Goal: Task Accomplishment & Management: Manage account settings

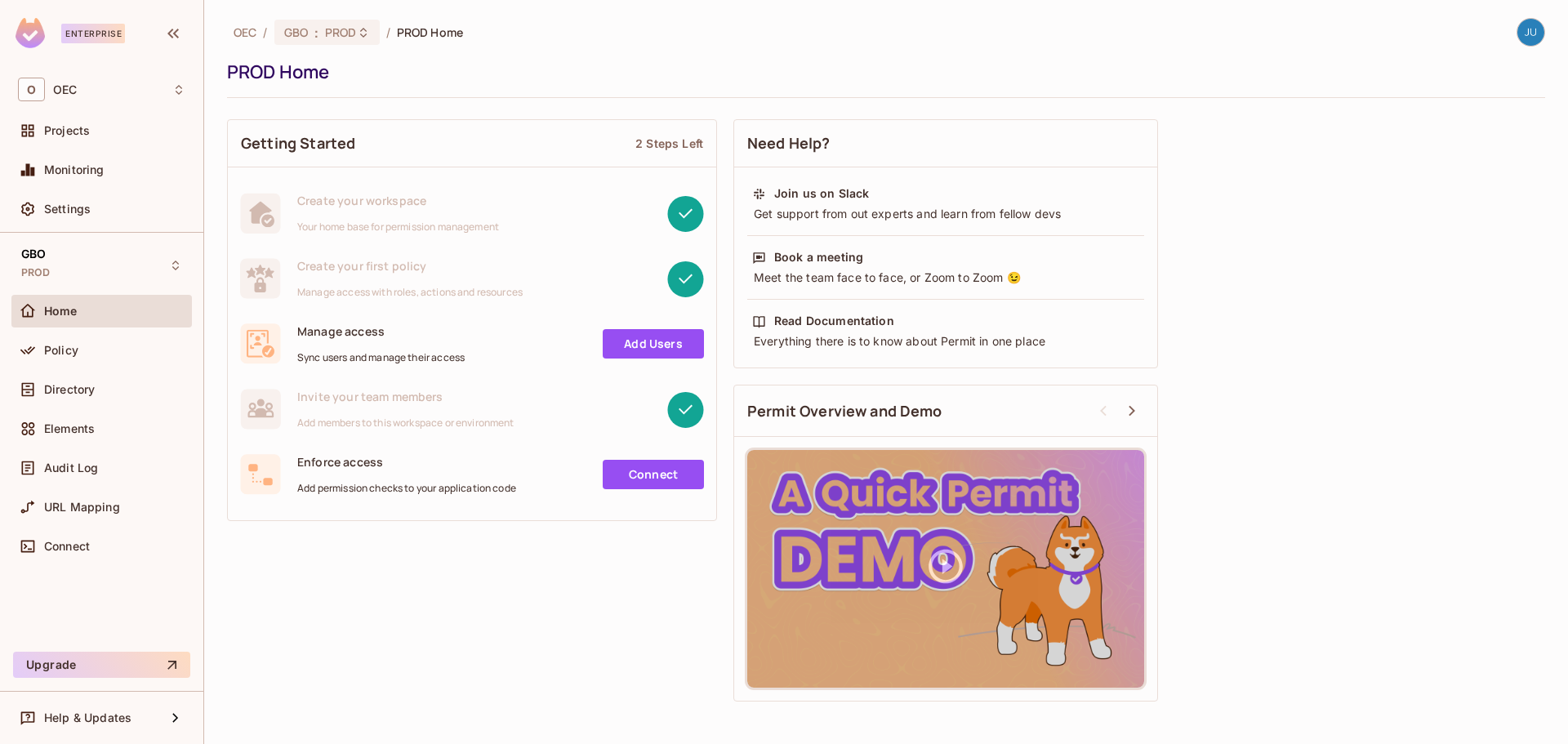
click at [64, 318] on div "Home" at bounding box center [102, 312] width 168 height 20
click at [85, 136] on span "Projects" at bounding box center [67, 131] width 46 height 13
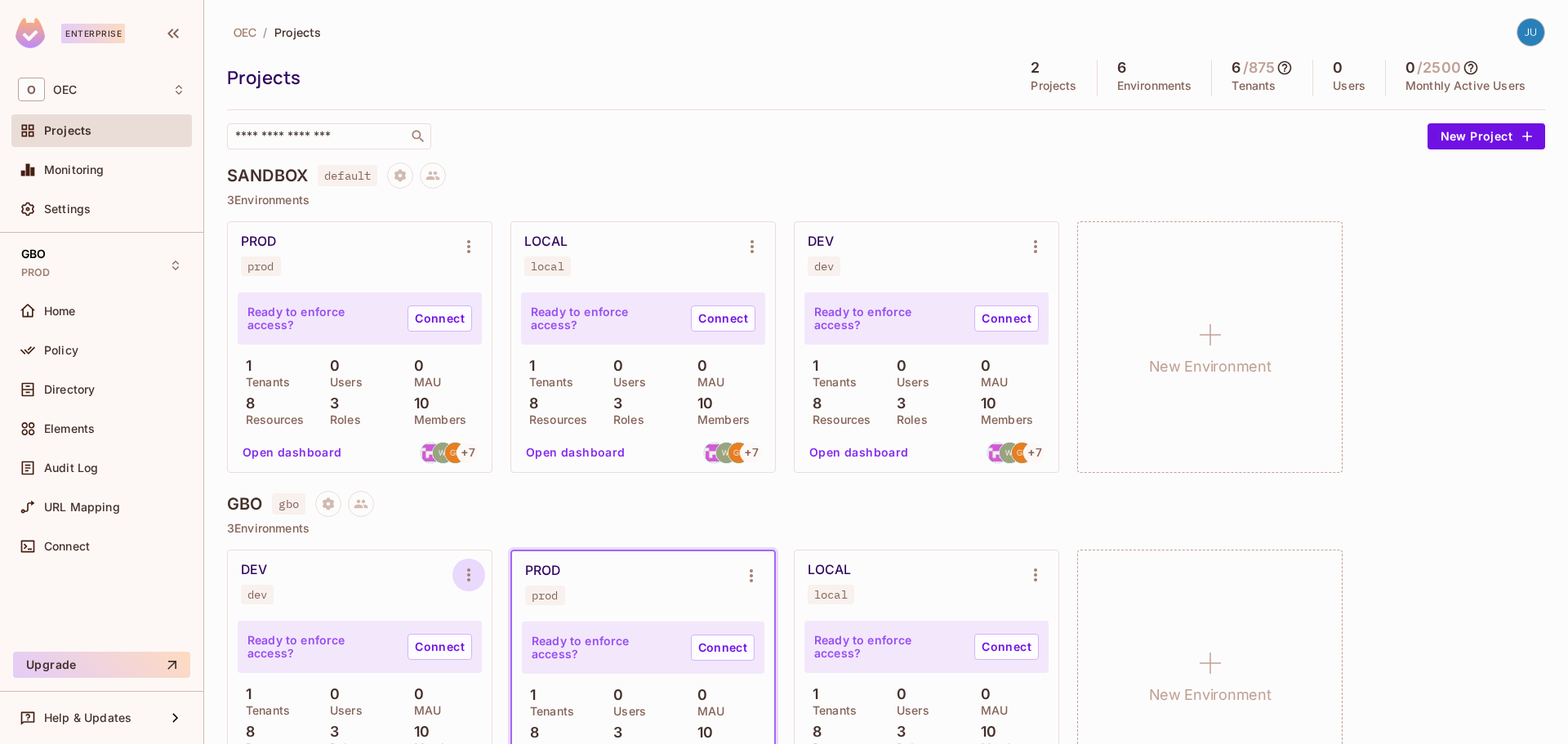
click at [472, 571] on icon "Environment settings" at bounding box center [468, 575] width 20 height 20
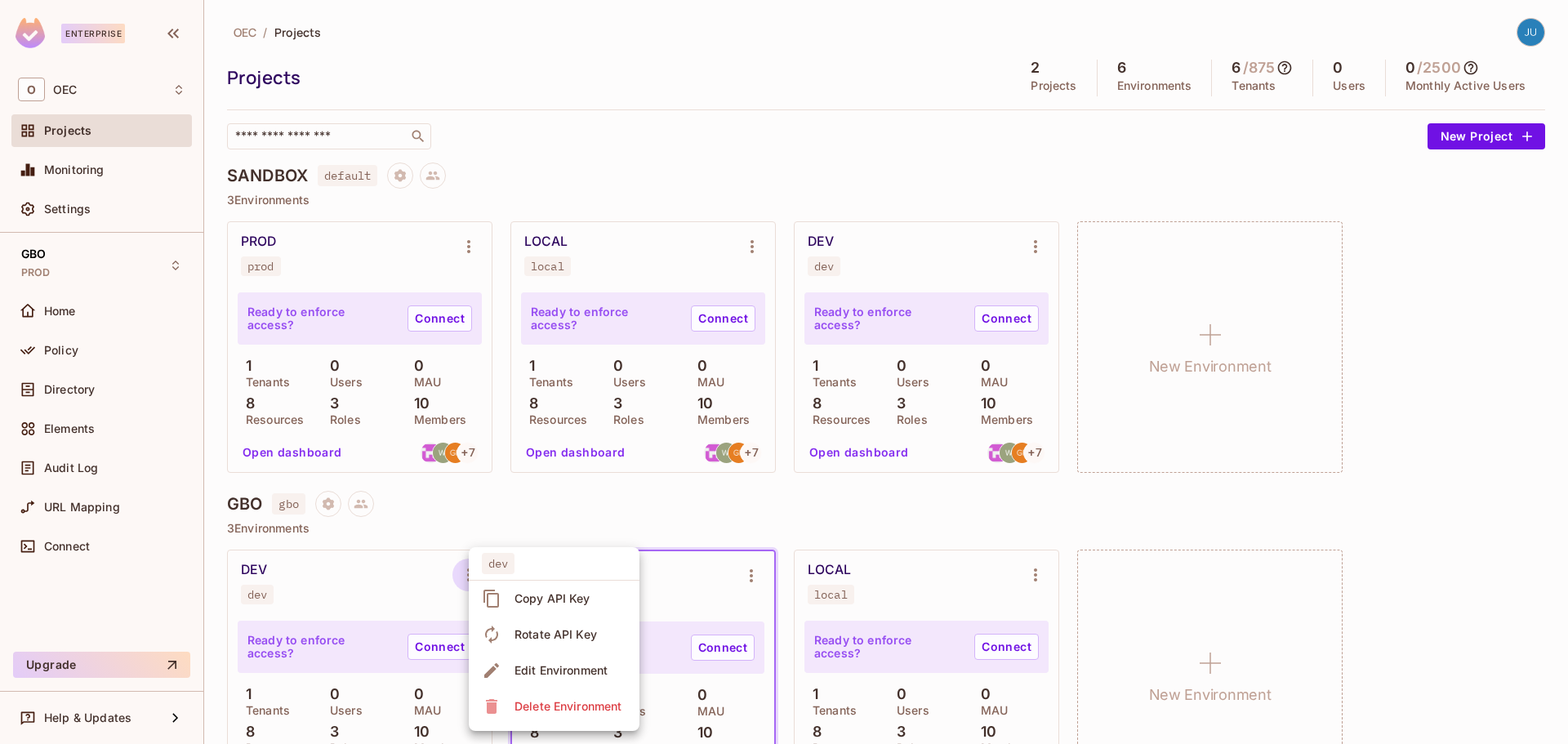
click at [542, 607] on span "Copy API Key" at bounding box center [552, 599] width 85 height 26
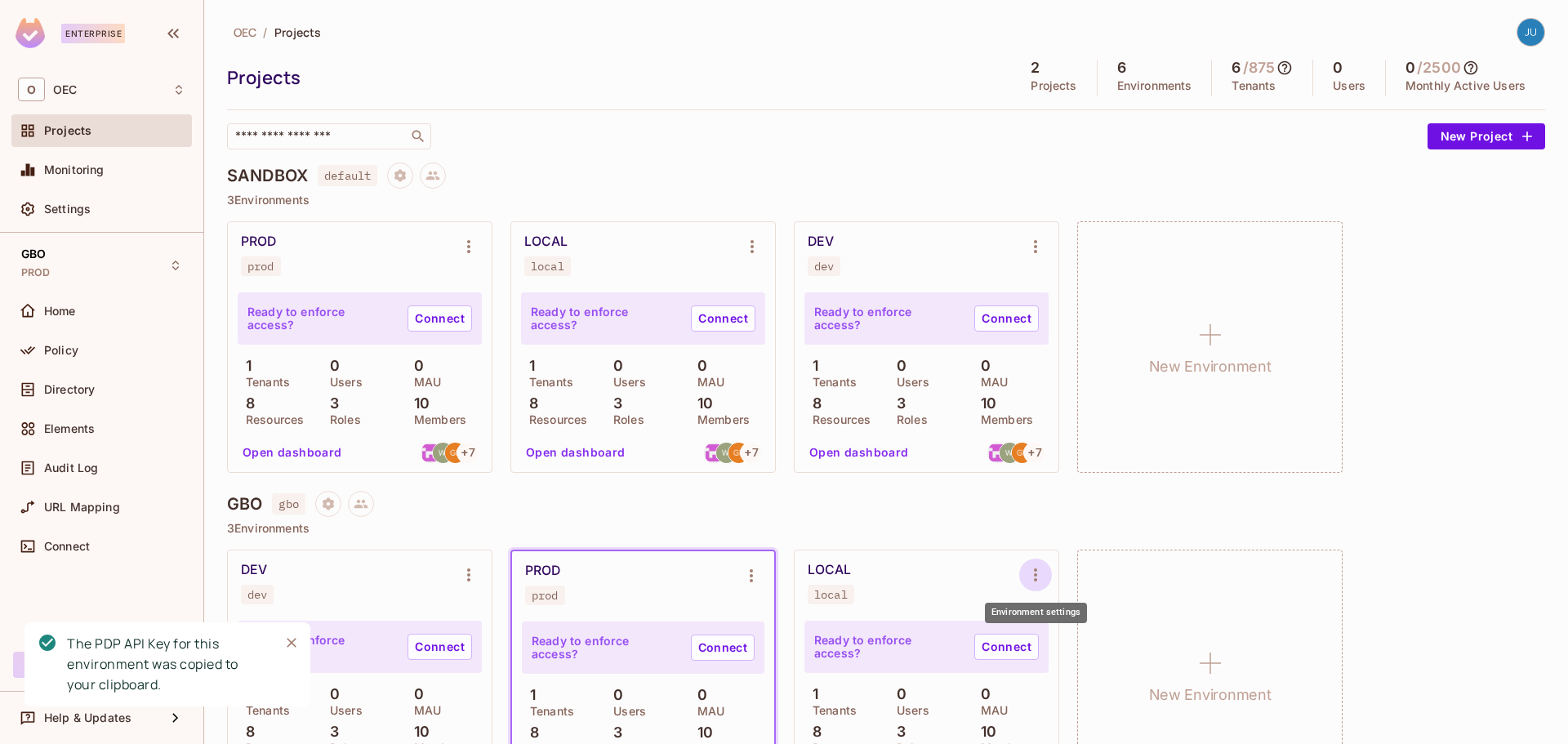
click at [1041, 576] on icon "Environment settings" at bounding box center [1035, 575] width 20 height 20
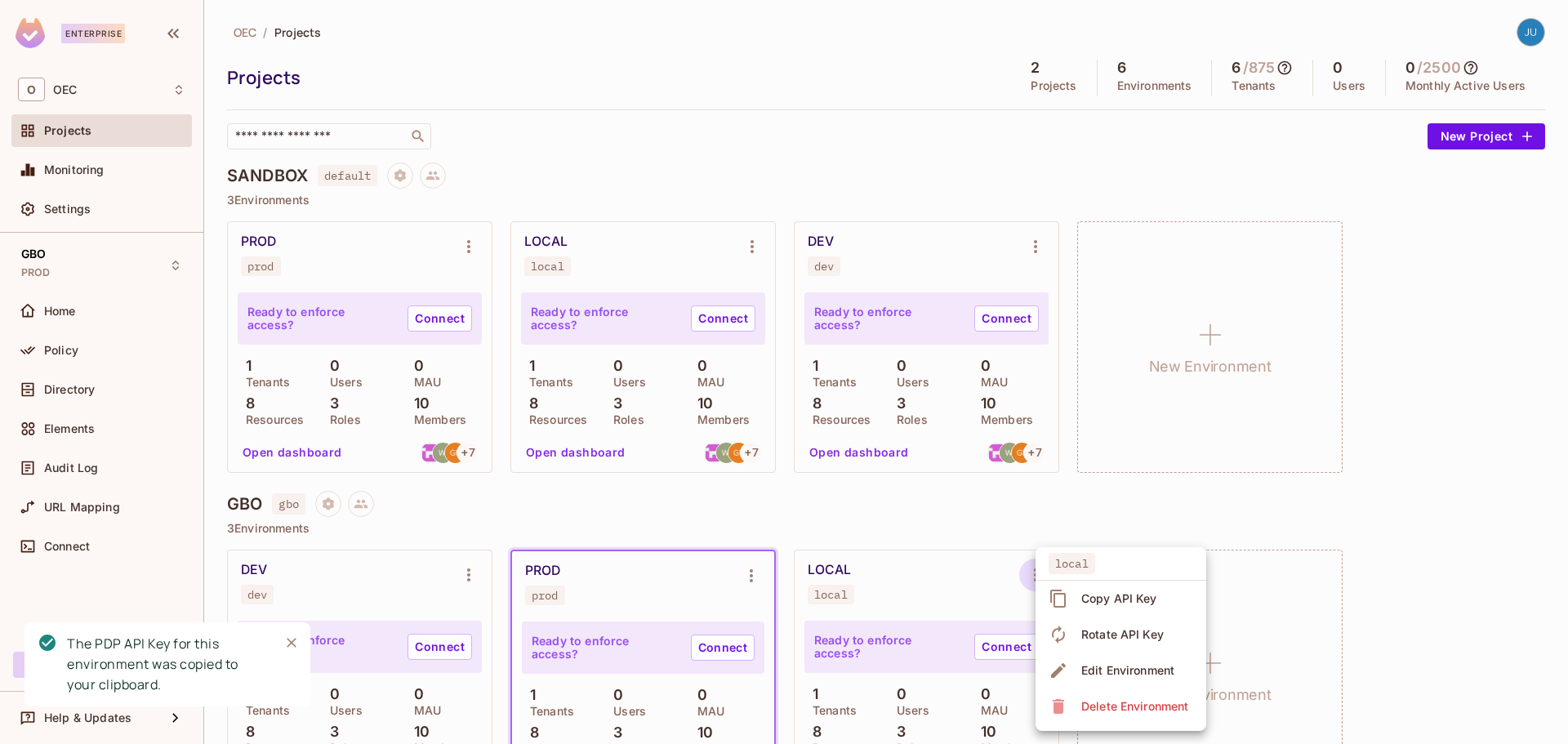
click at [1080, 595] on span "Copy API Key" at bounding box center [1119, 599] width 85 height 26
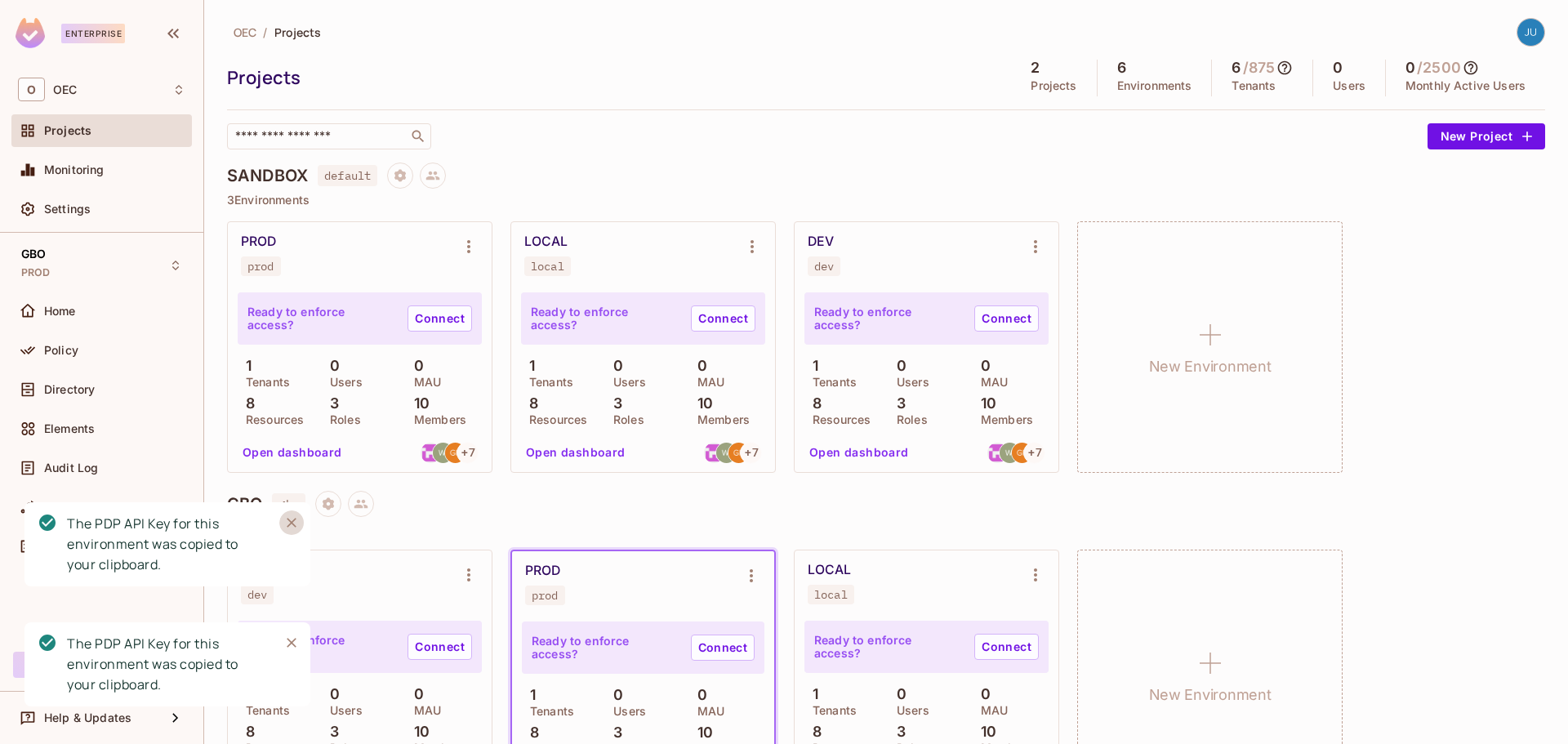
click at [288, 528] on icon "Close" at bounding box center [292, 523] width 16 height 16
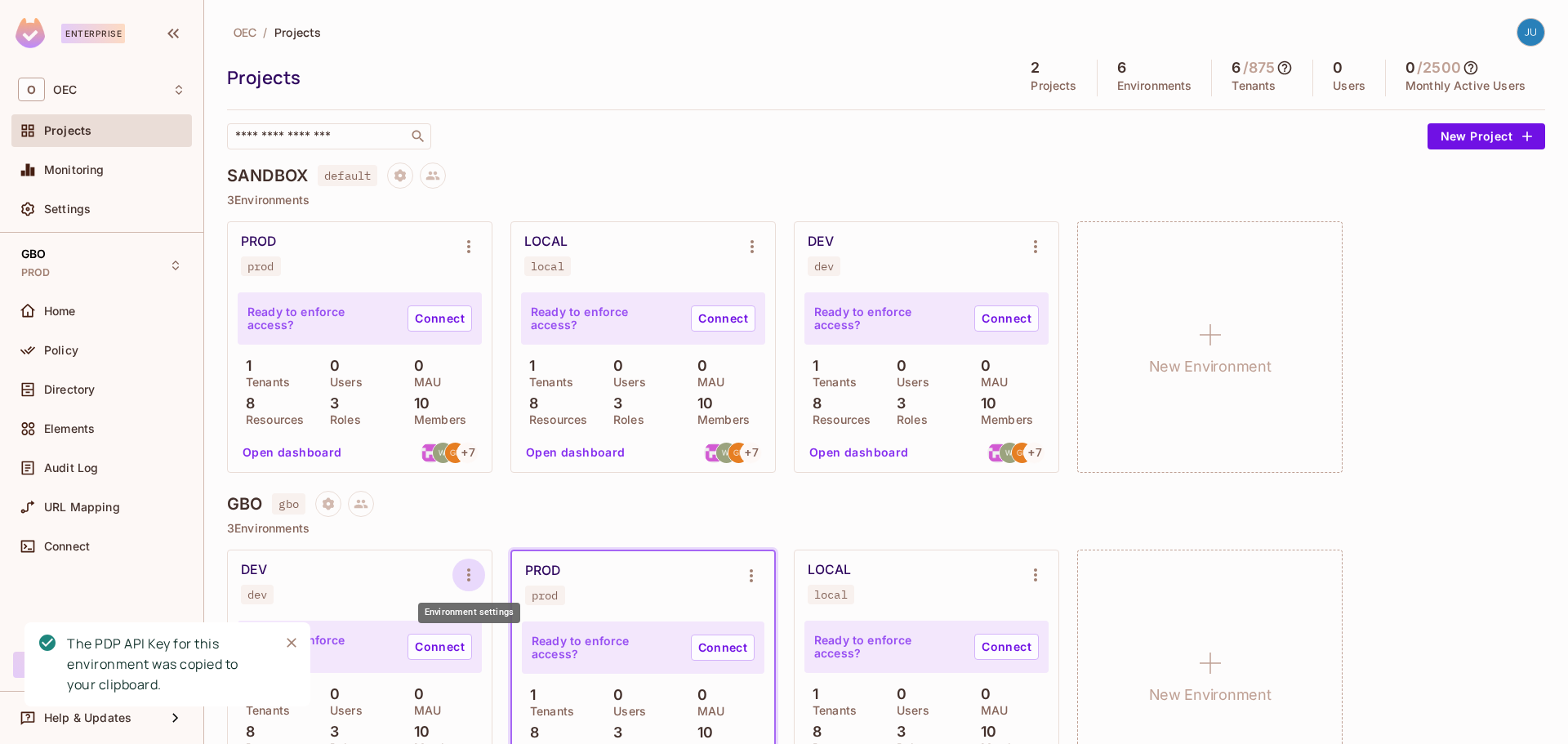
click at [465, 575] on icon "Environment settings" at bounding box center [468, 575] width 20 height 20
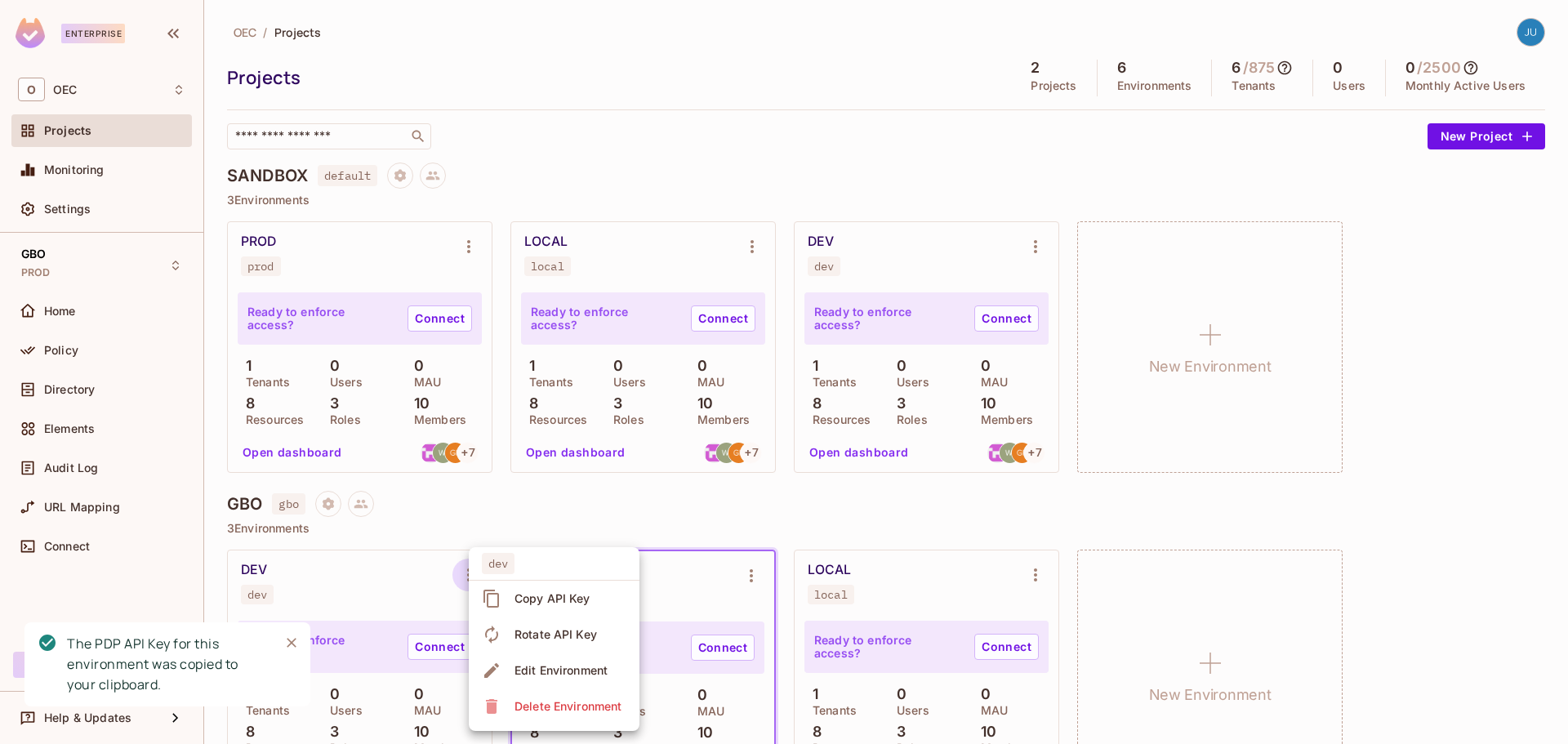
click at [537, 605] on div "Copy API Key" at bounding box center [552, 598] width 76 height 16
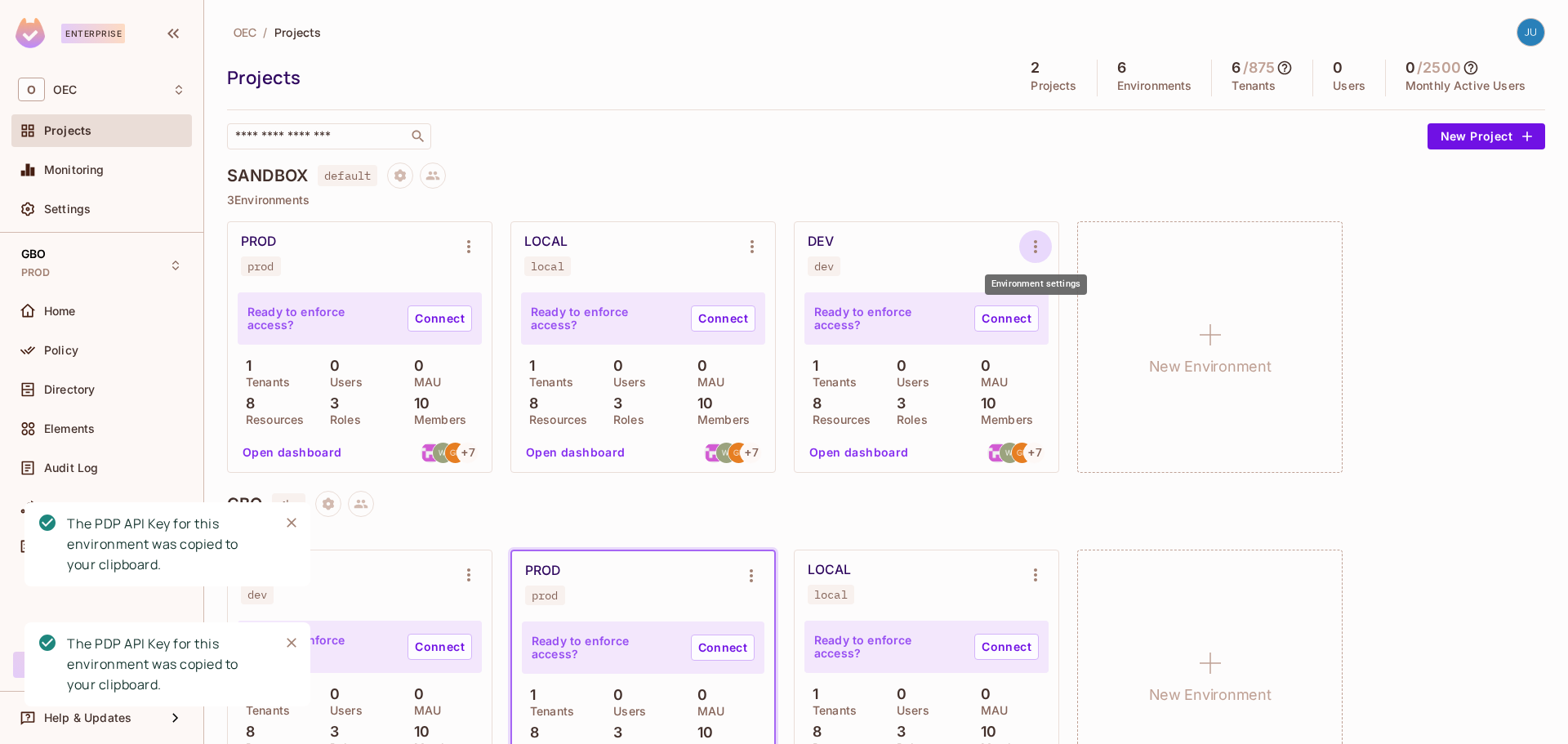
click at [1028, 243] on icon "Environment settings" at bounding box center [1035, 247] width 20 height 20
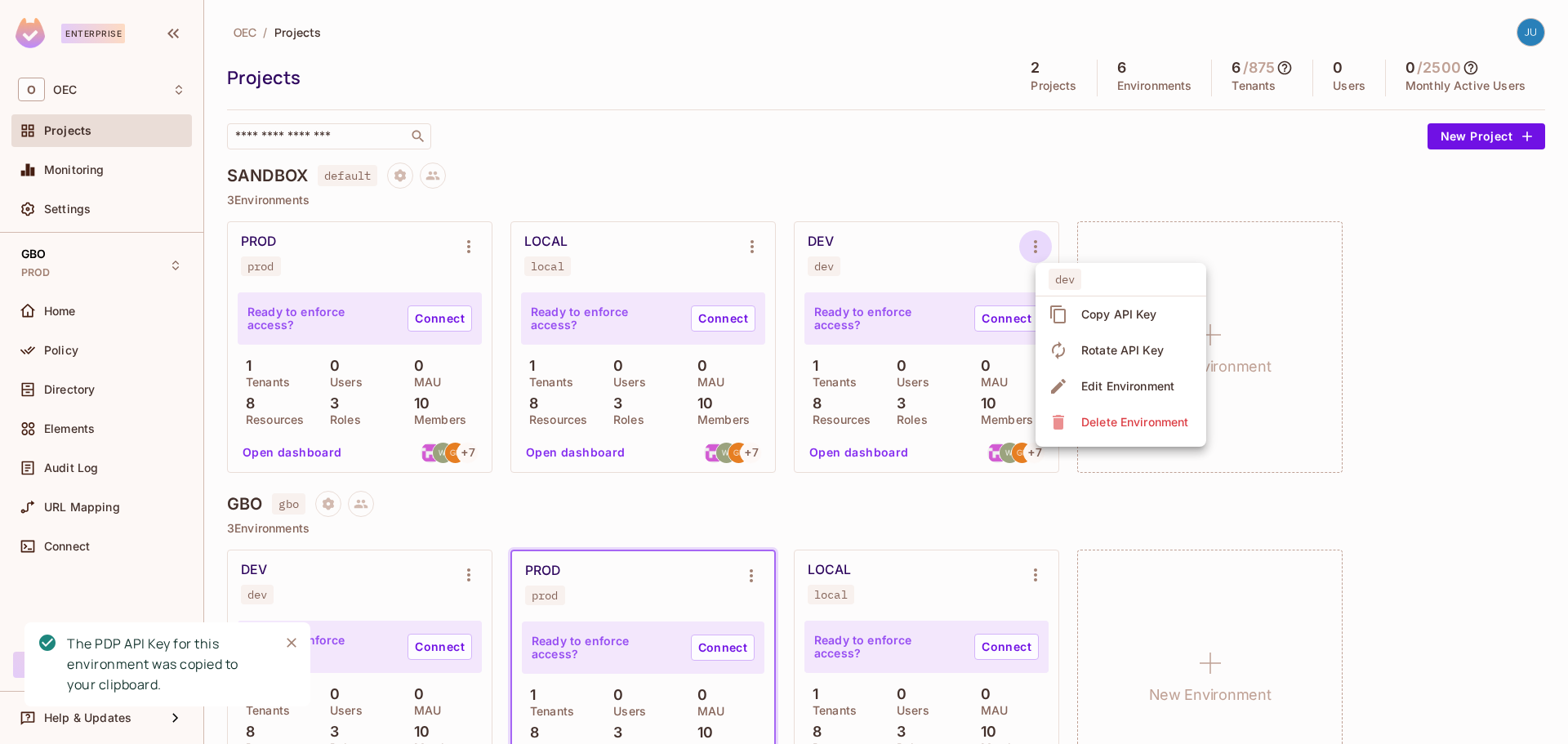
click at [1109, 324] on span "Copy API Key" at bounding box center [1119, 315] width 85 height 26
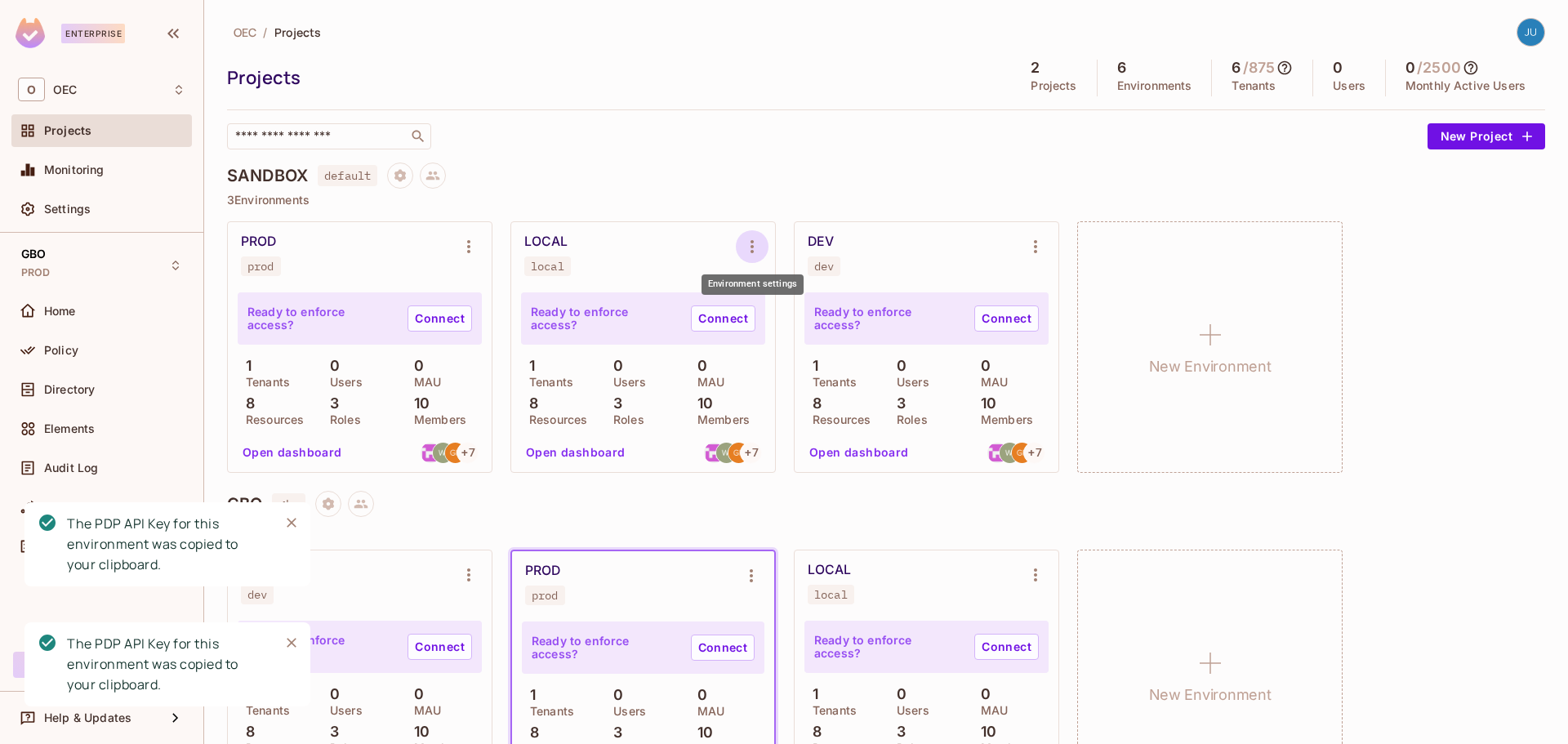
click at [754, 244] on icon "Environment settings" at bounding box center [752, 247] width 20 height 20
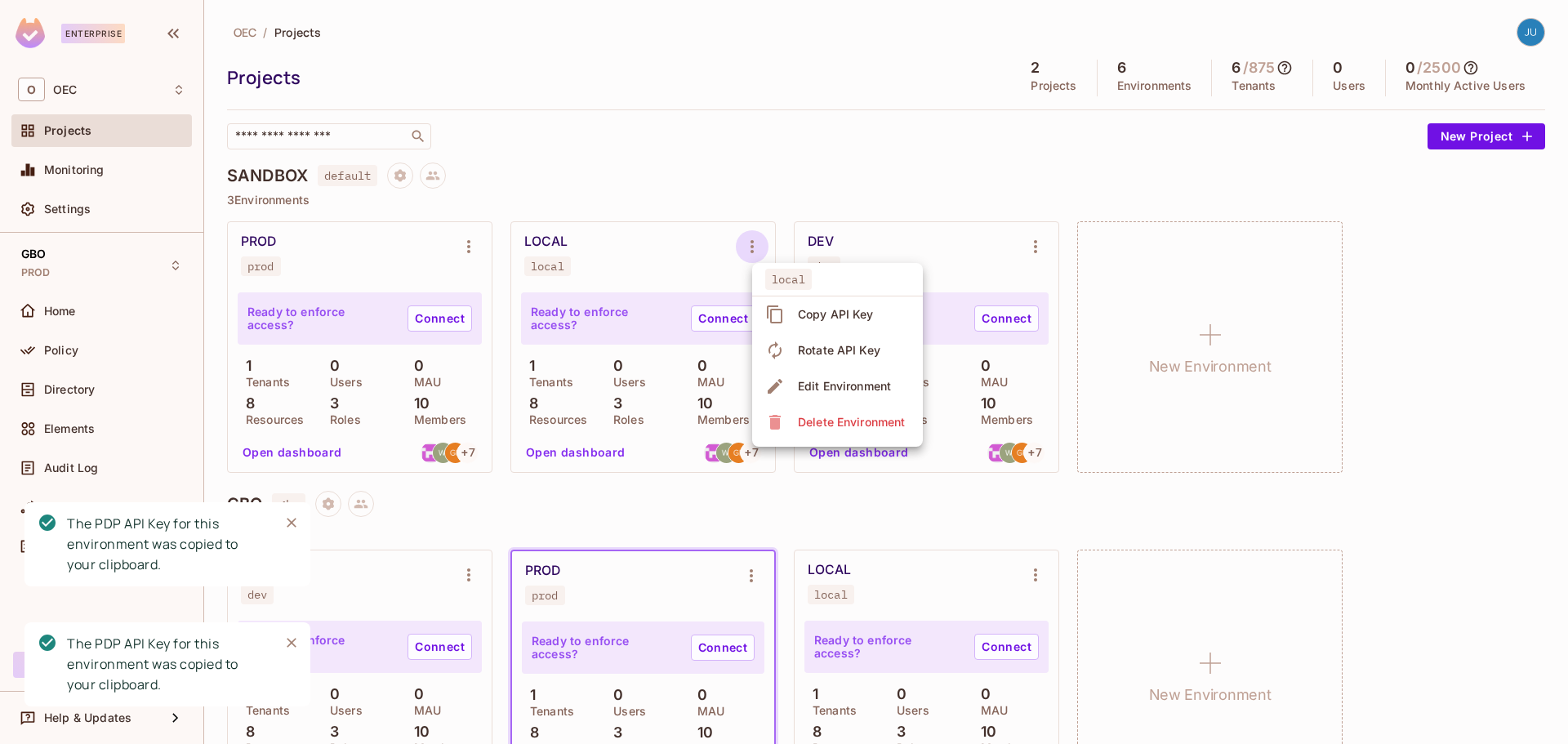
click at [813, 307] on div "Copy API Key" at bounding box center [836, 315] width 76 height 16
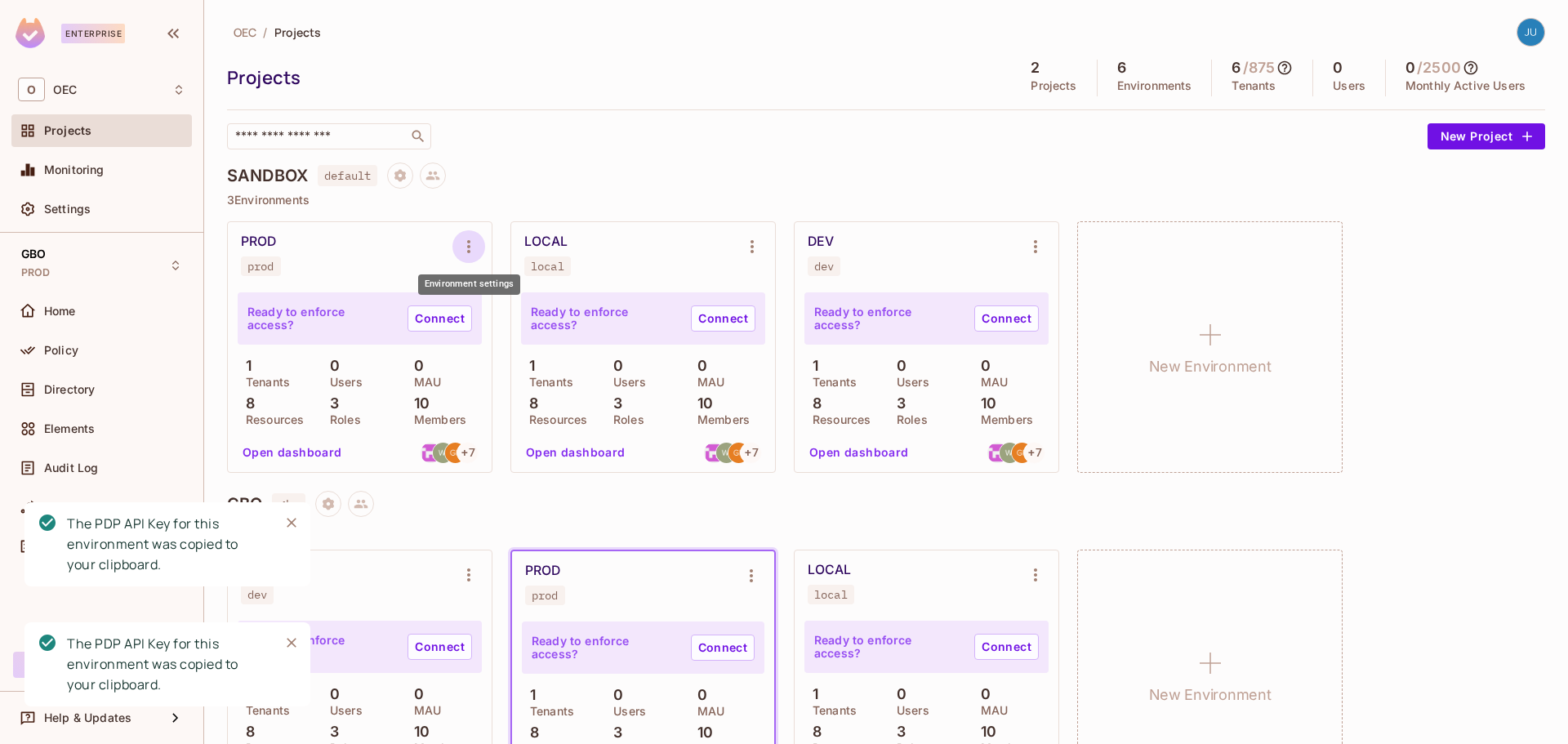
click at [464, 245] on icon "Environment settings" at bounding box center [468, 247] width 20 height 20
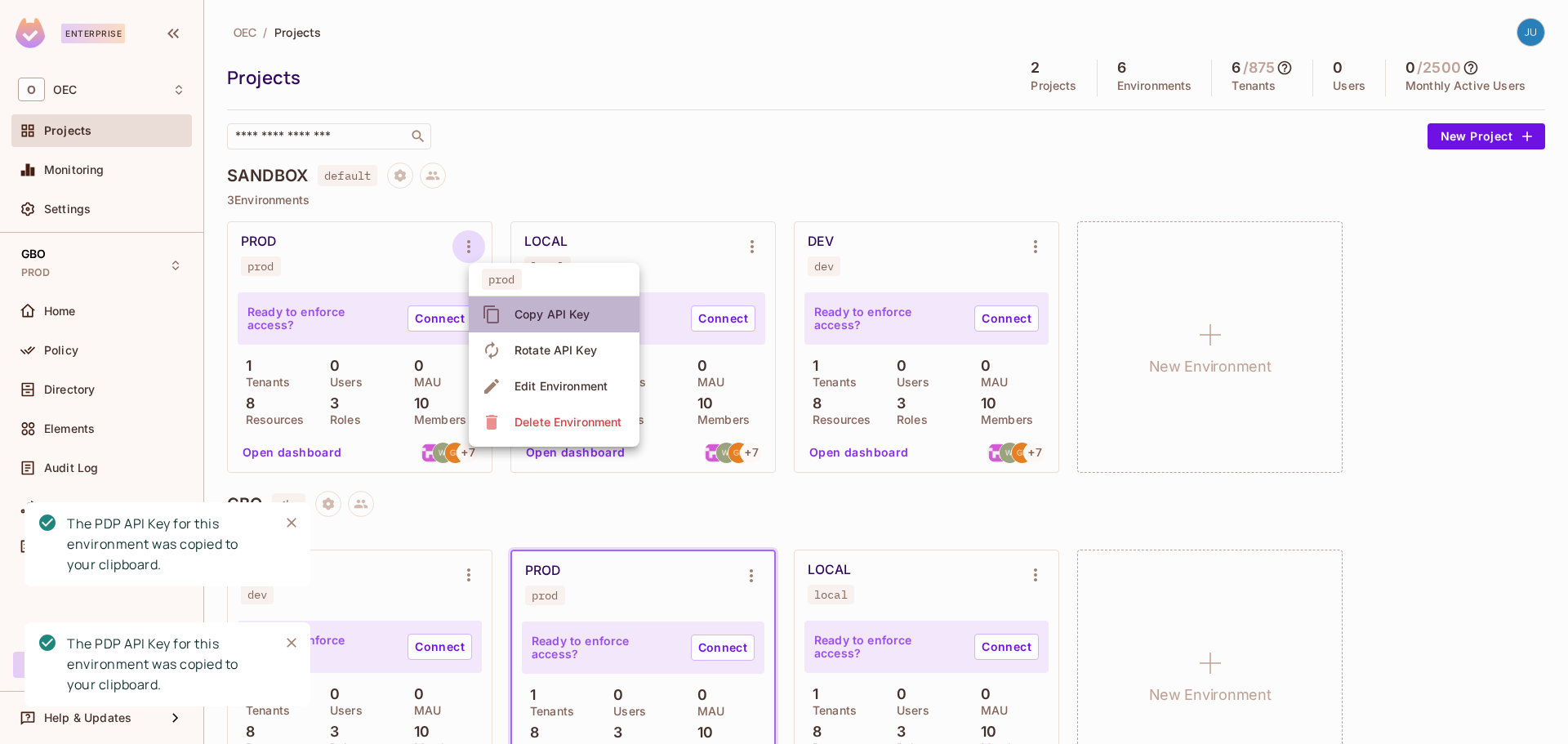
click at [516, 307] on div "Copy API Key" at bounding box center [552, 315] width 76 height 16
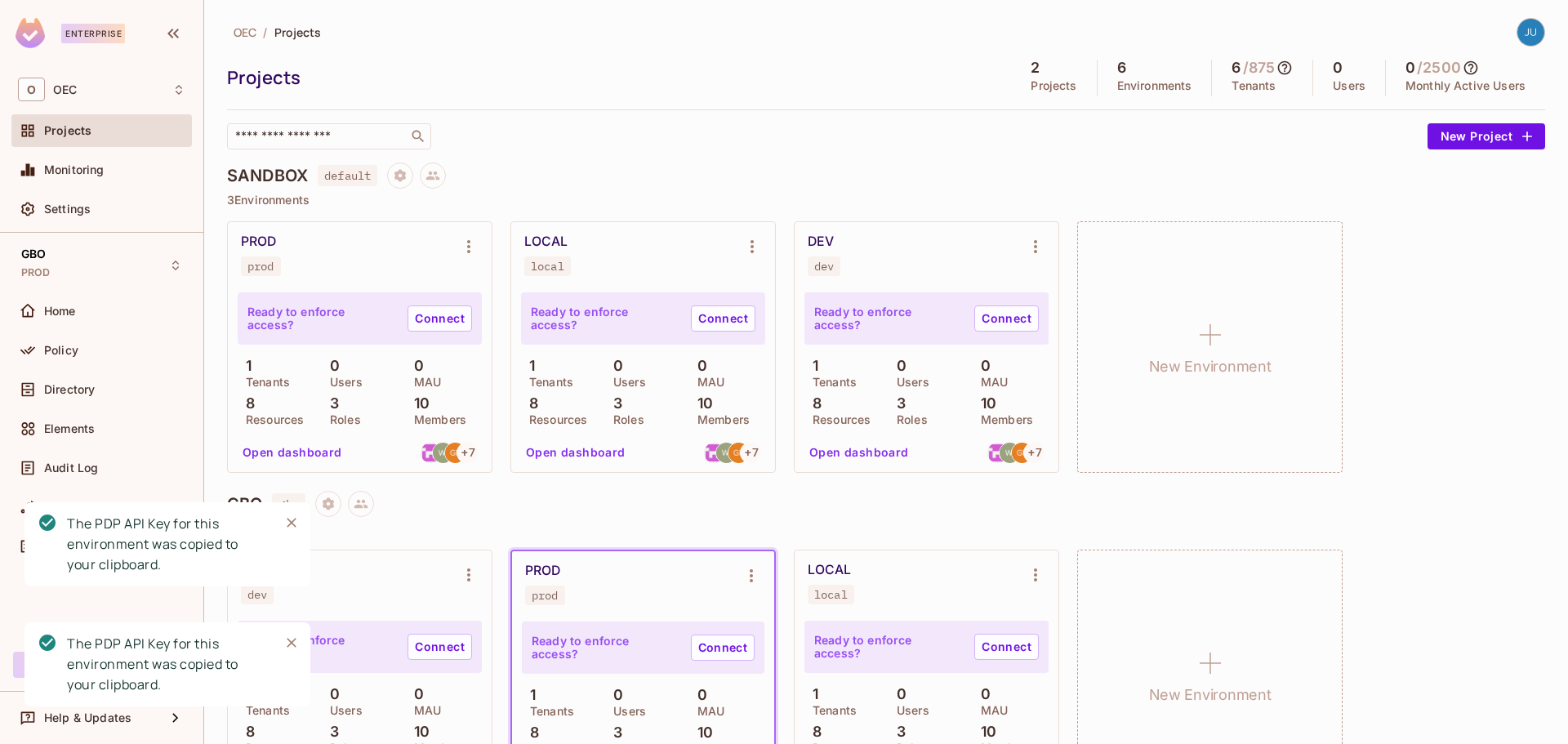
click at [293, 520] on icon "Close" at bounding box center [292, 523] width 16 height 16
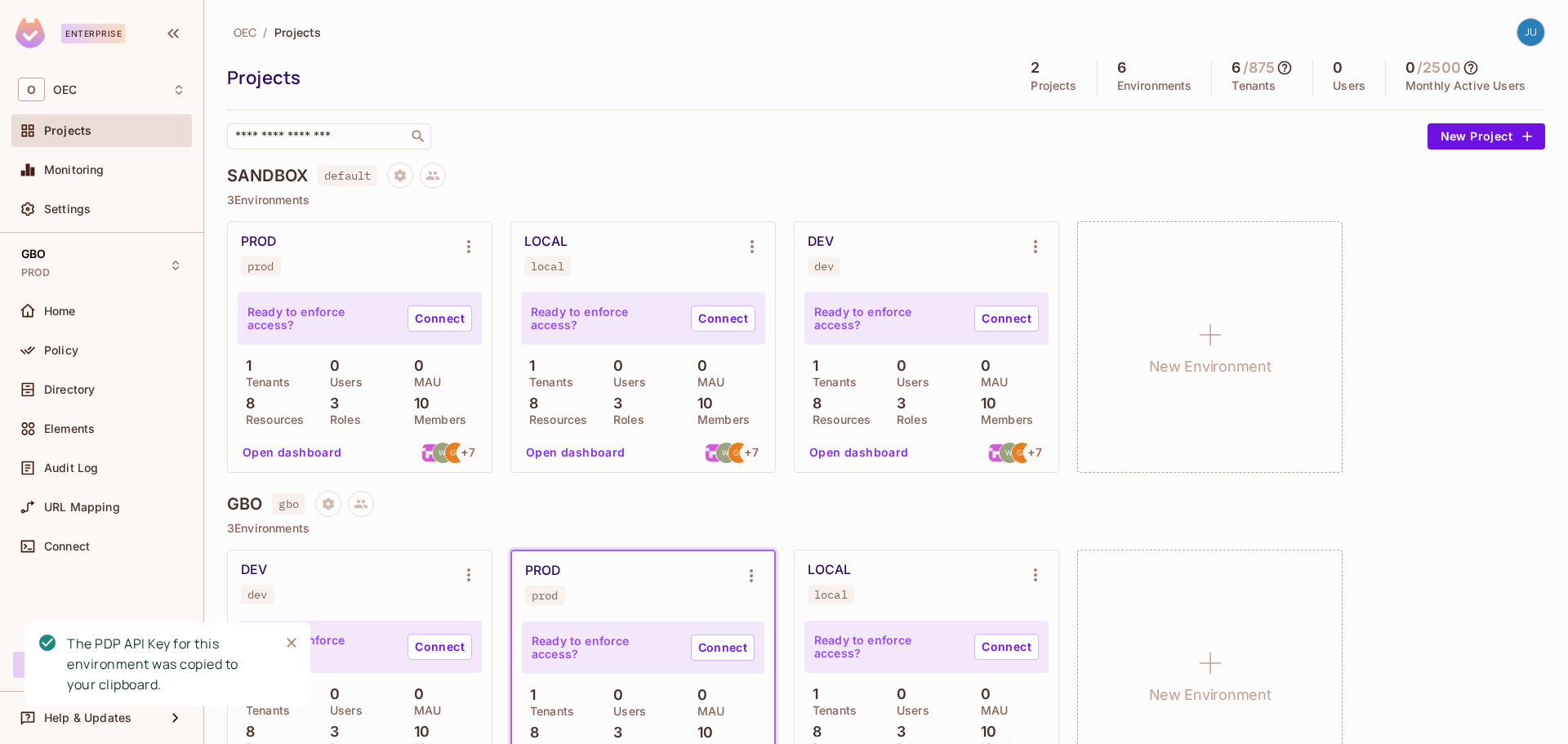
click at [290, 640] on icon "Close" at bounding box center [292, 643] width 16 height 16
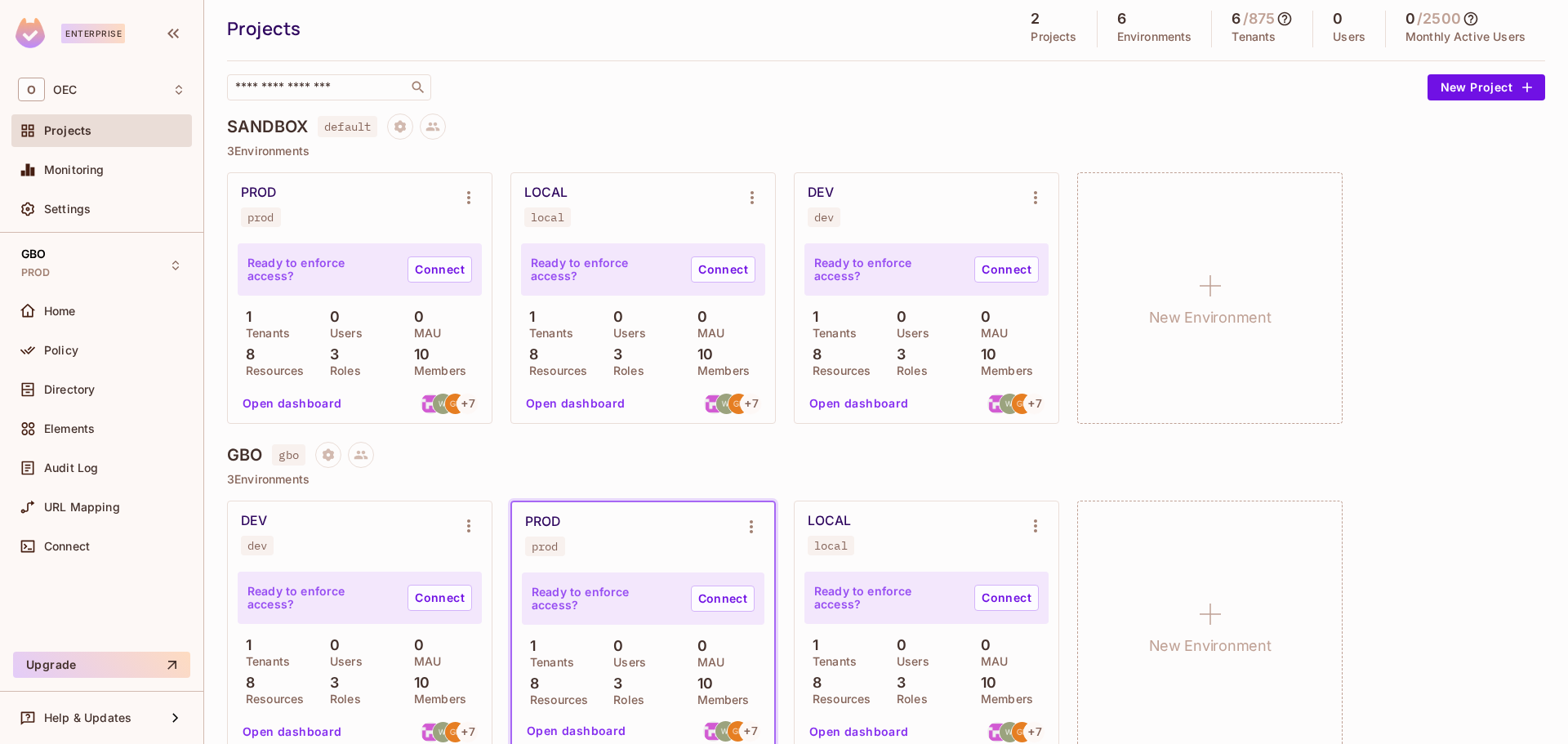
scroll to position [75, 0]
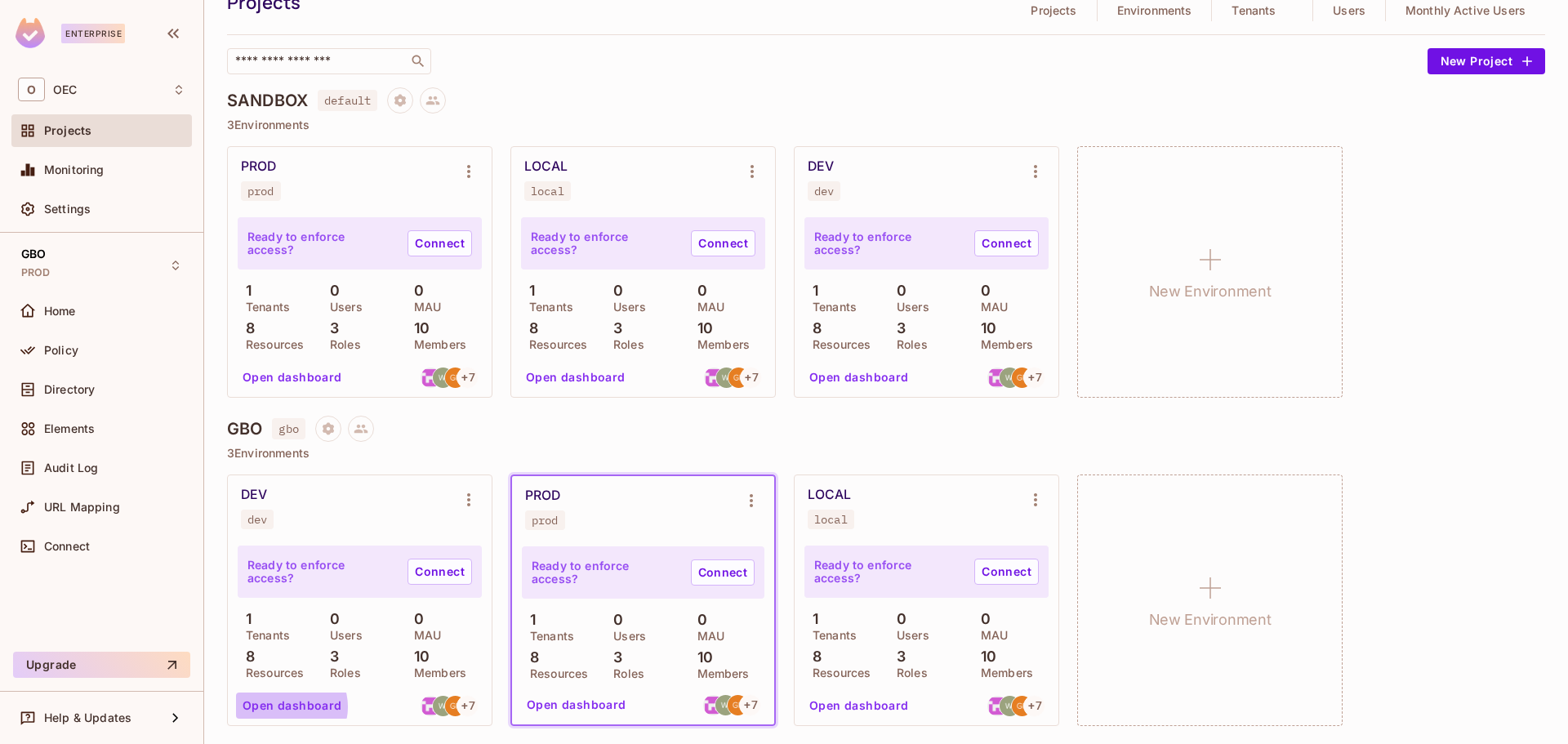
click at [290, 707] on button "Open dashboard" at bounding box center [292, 706] width 113 height 26
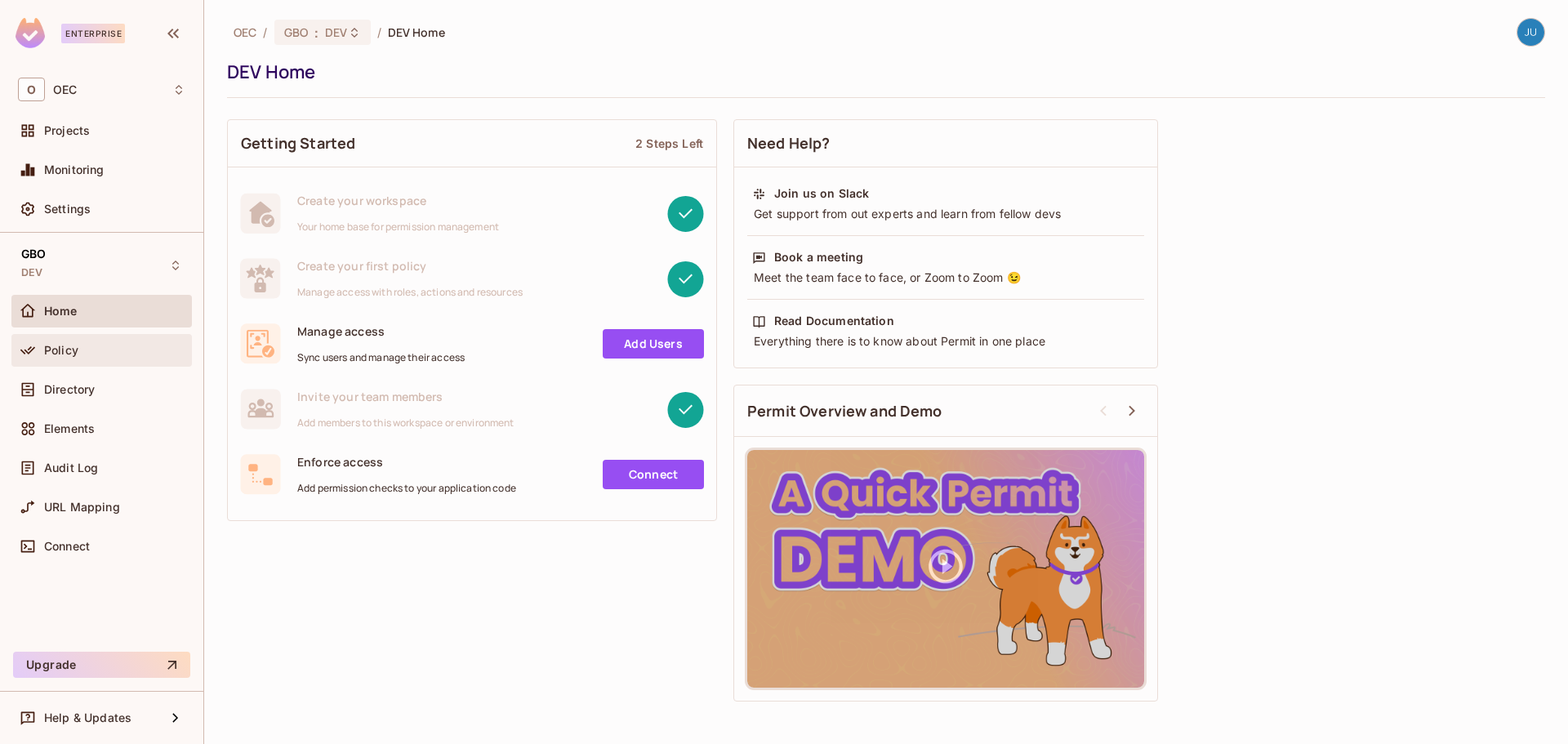
click at [125, 365] on div "Policy" at bounding box center [102, 350] width 181 height 33
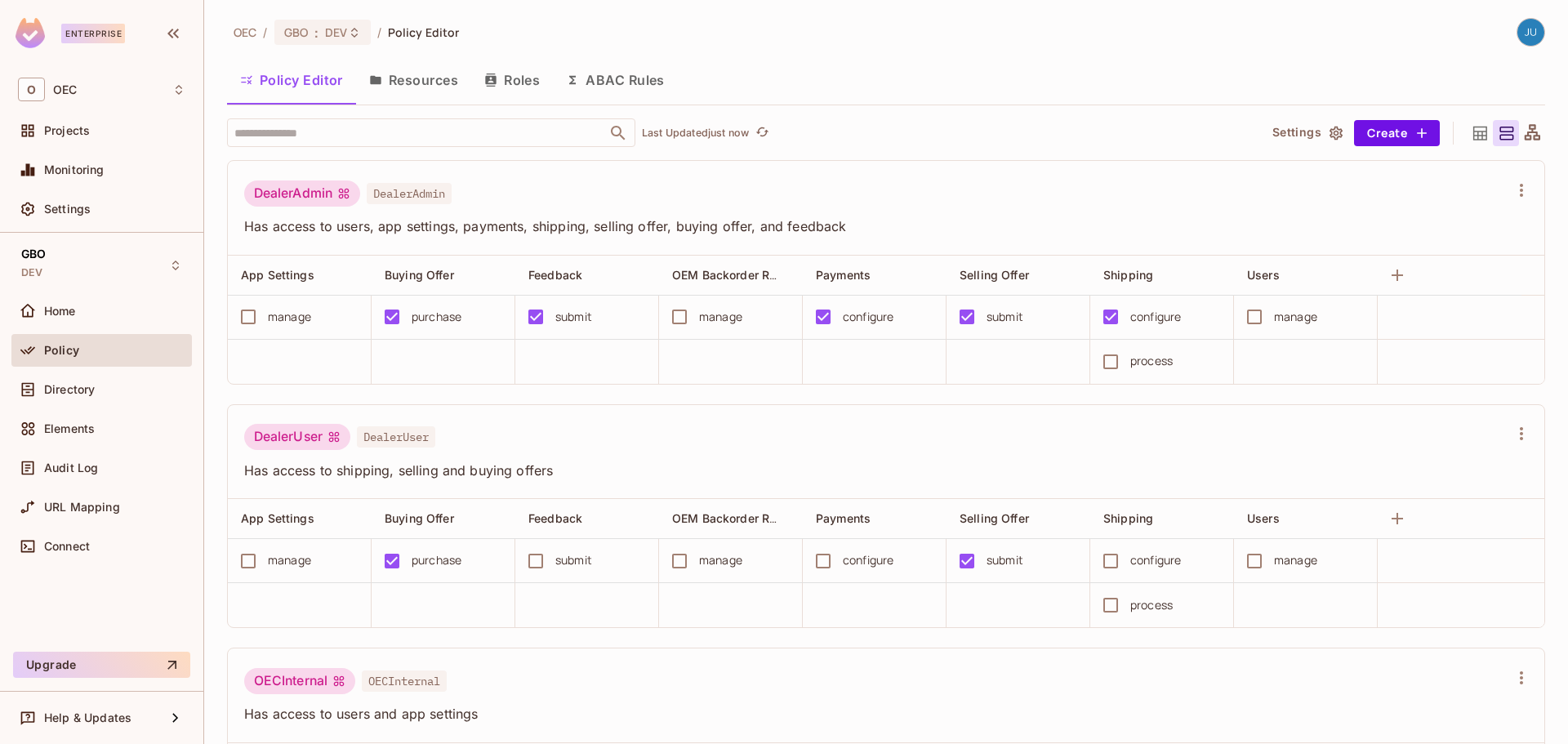
click at [86, 335] on div "Policy" at bounding box center [102, 350] width 181 height 33
click at [92, 319] on div "Home" at bounding box center [102, 312] width 168 height 20
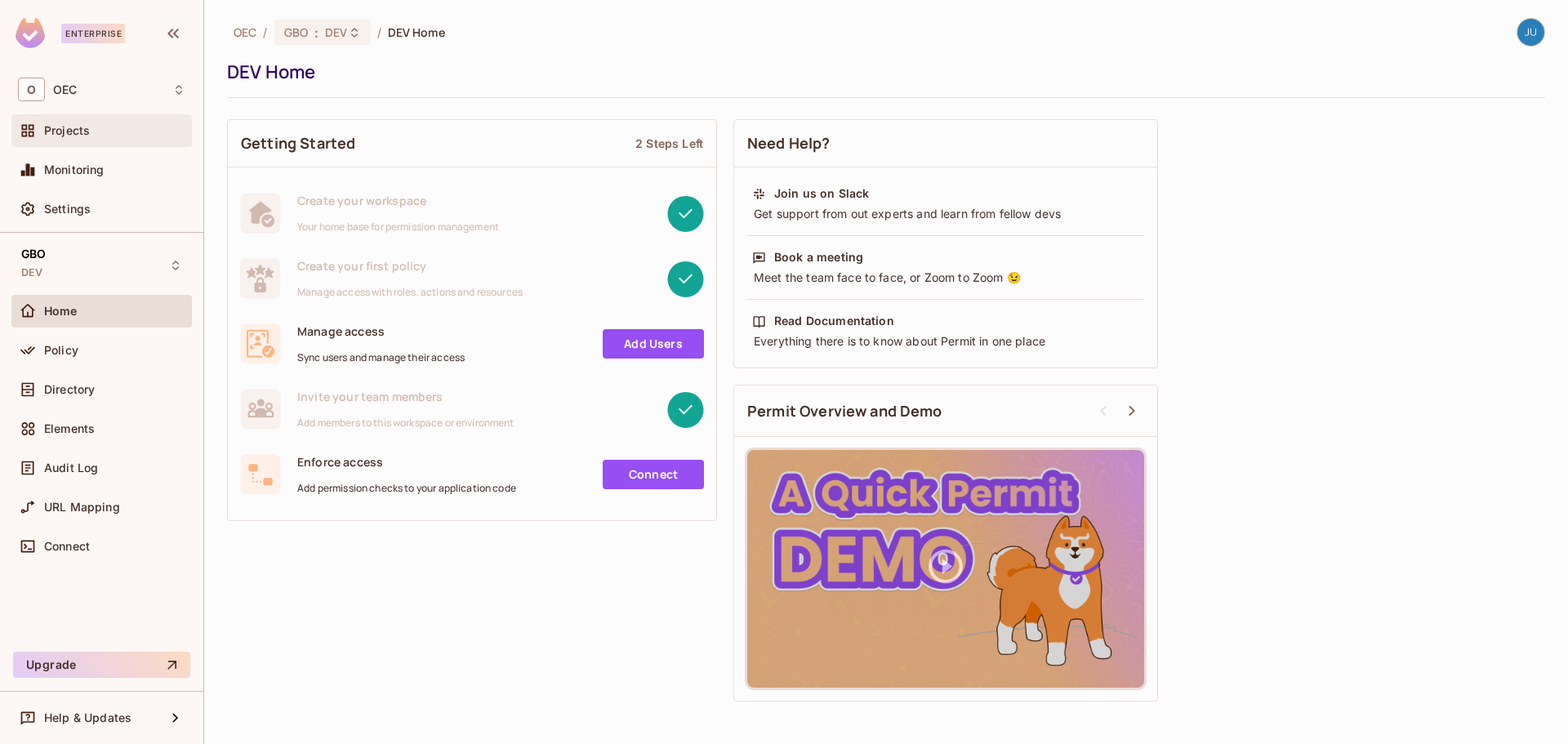
click at [126, 140] on div "Projects" at bounding box center [102, 131] width 168 height 20
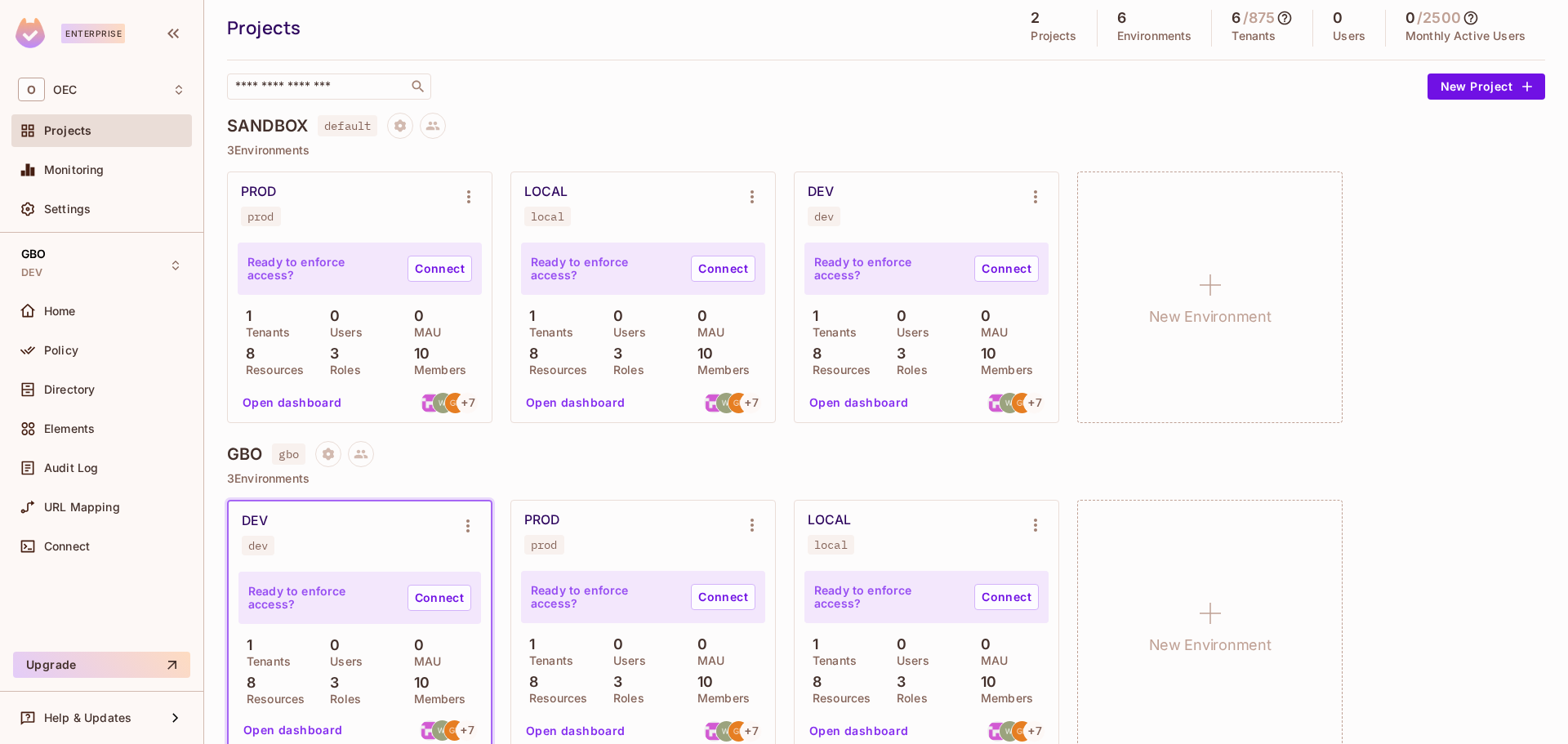
scroll to position [75, 0]
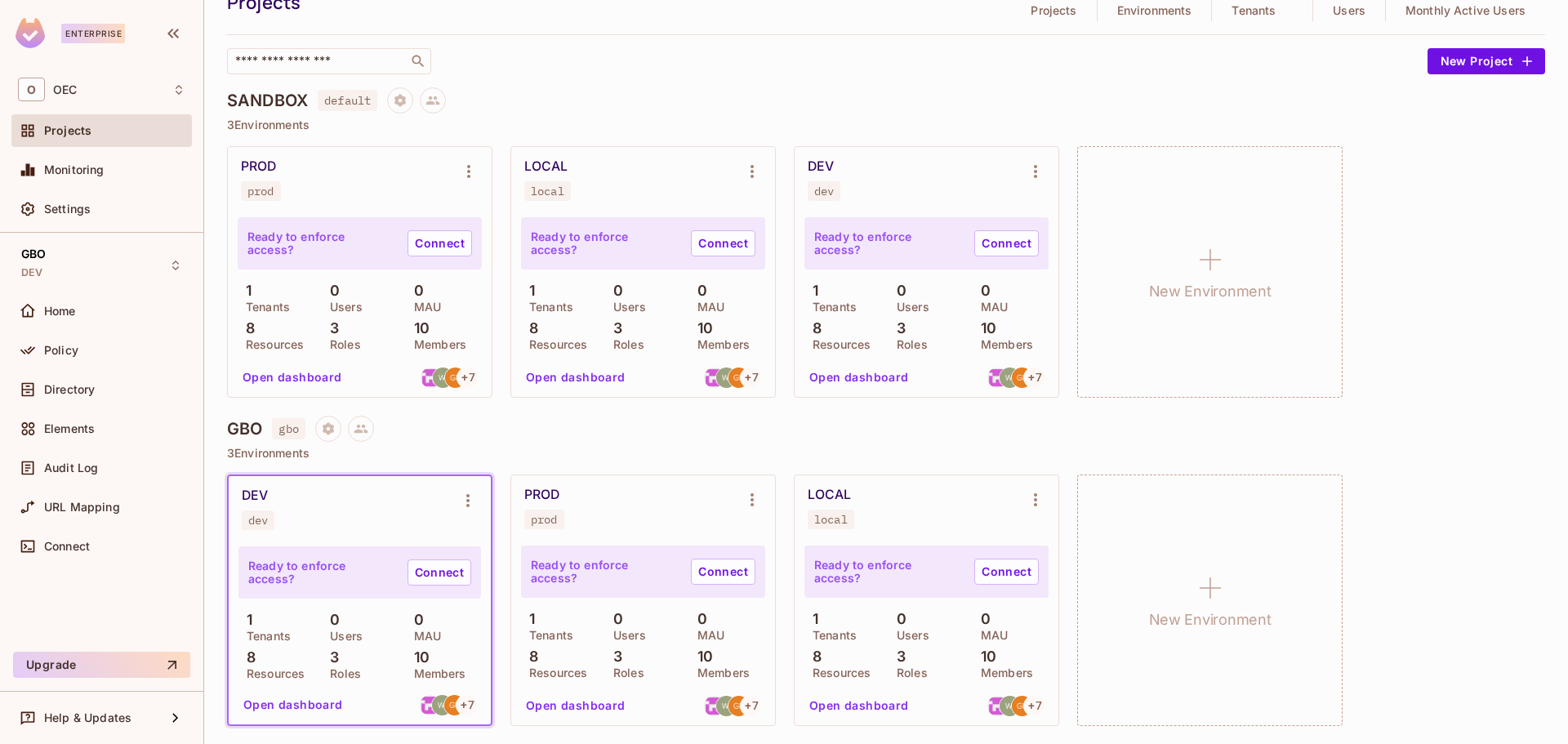
click at [574, 700] on button "Open dashboard" at bounding box center [575, 706] width 113 height 26
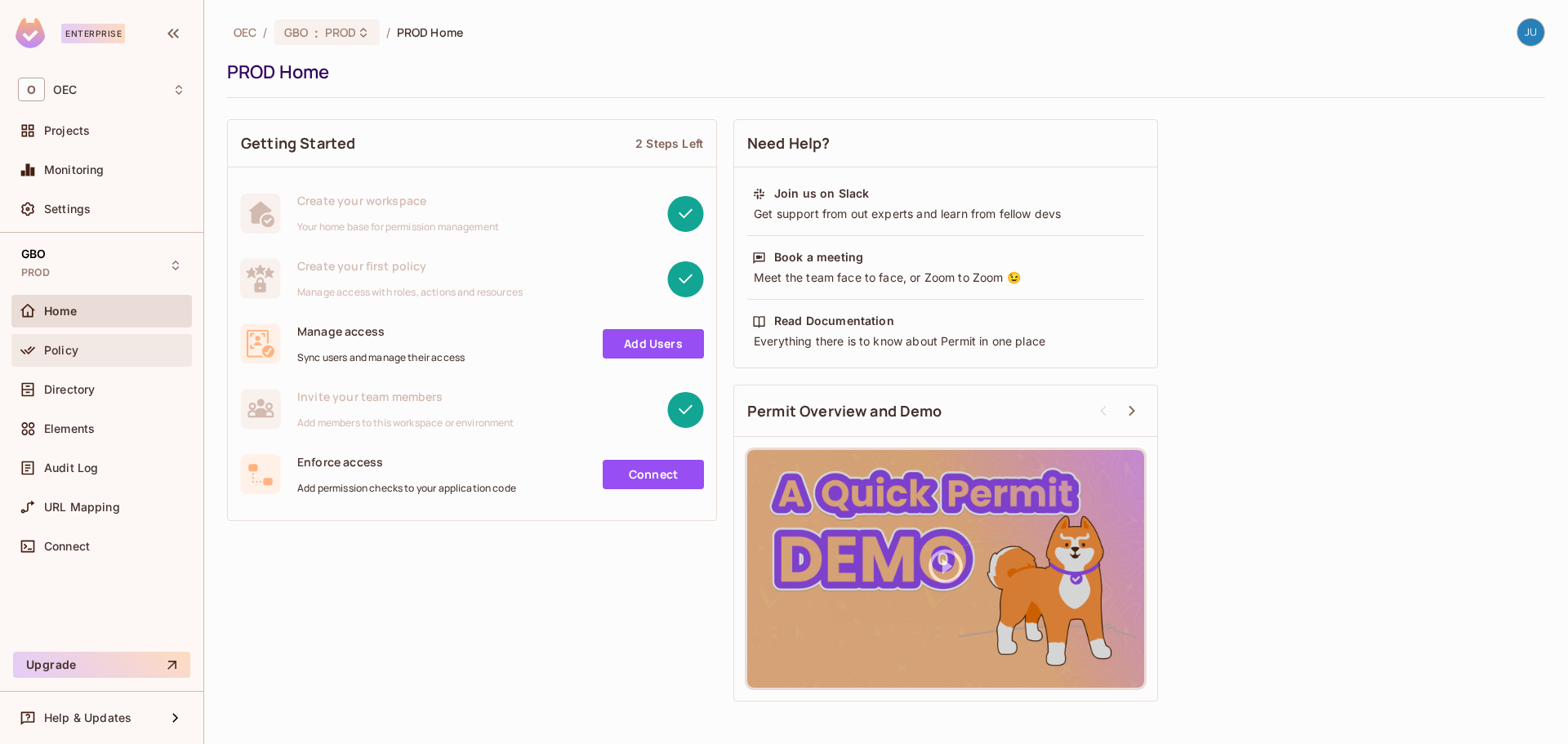
click at [84, 366] on div "Policy" at bounding box center [102, 350] width 181 height 33
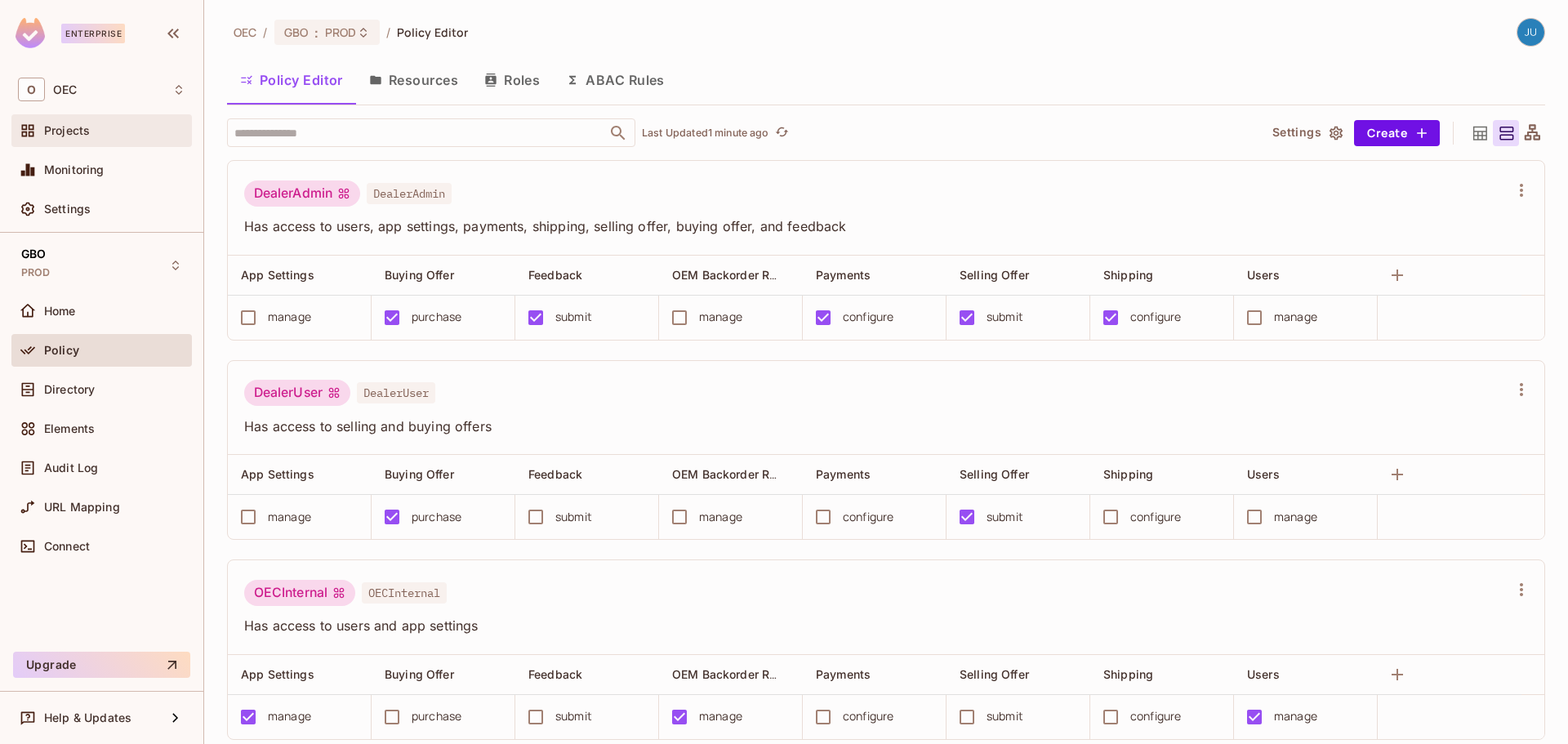
click at [67, 132] on span "Projects" at bounding box center [67, 131] width 46 height 13
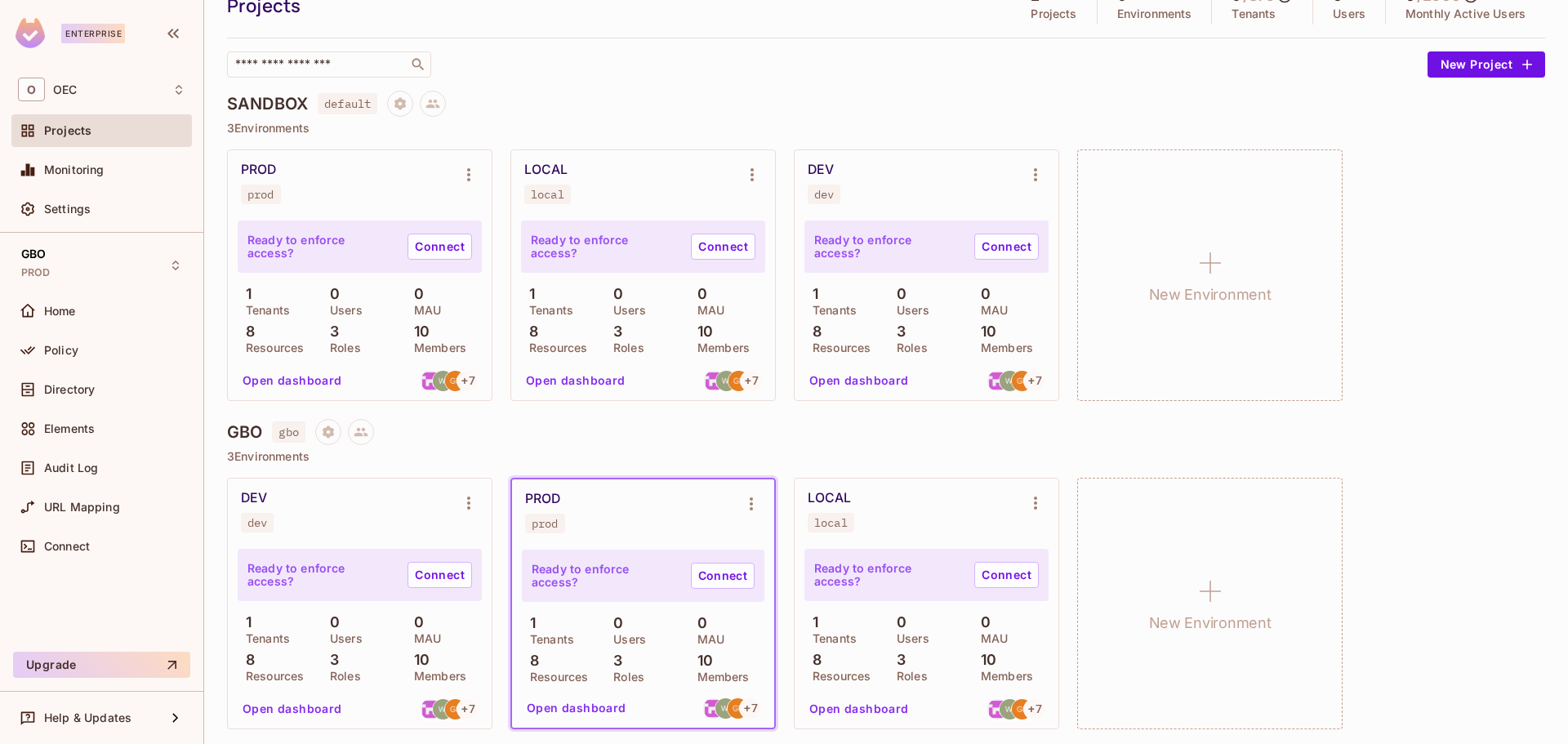
scroll to position [75, 0]
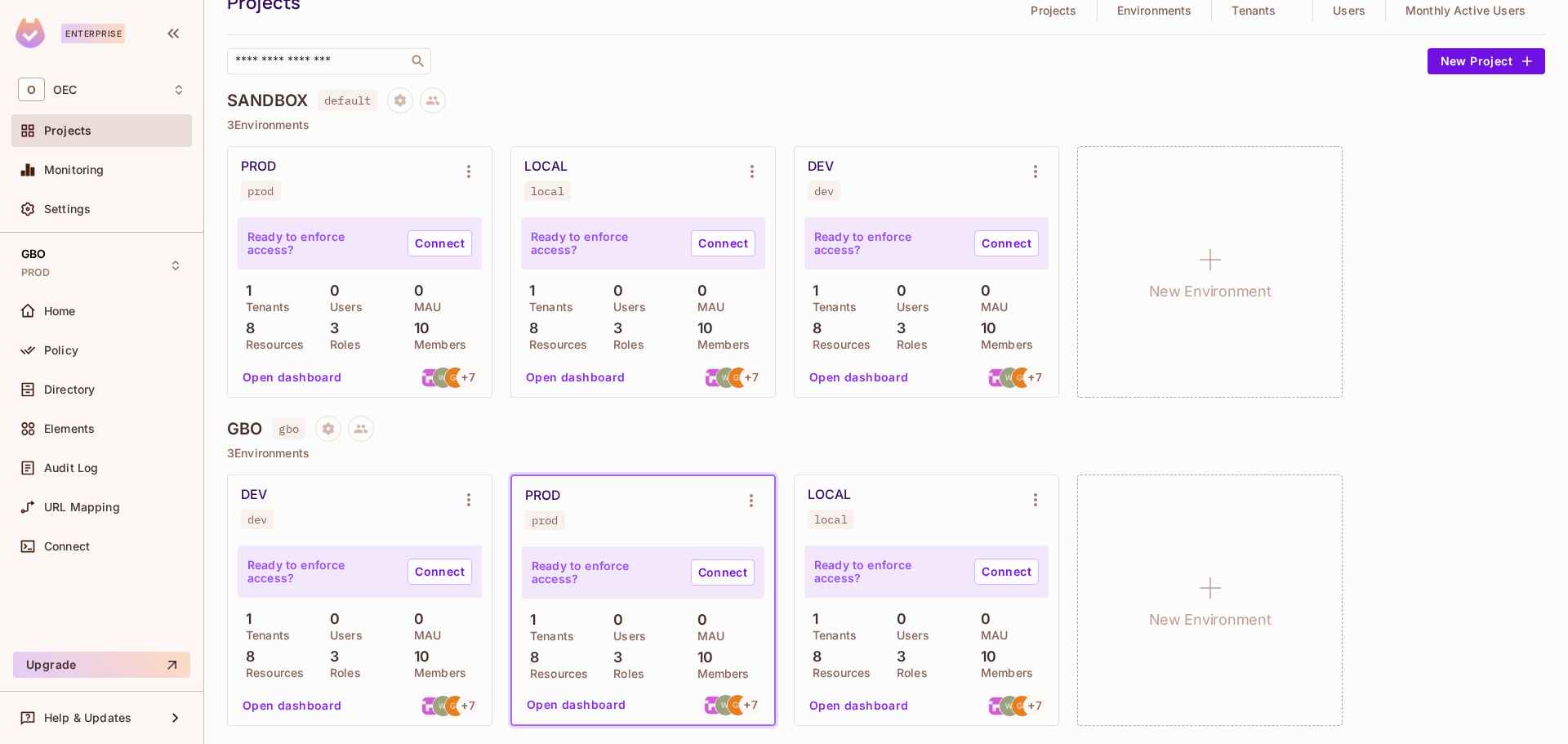
click at [859, 712] on button "Open dashboard" at bounding box center [859, 706] width 113 height 26
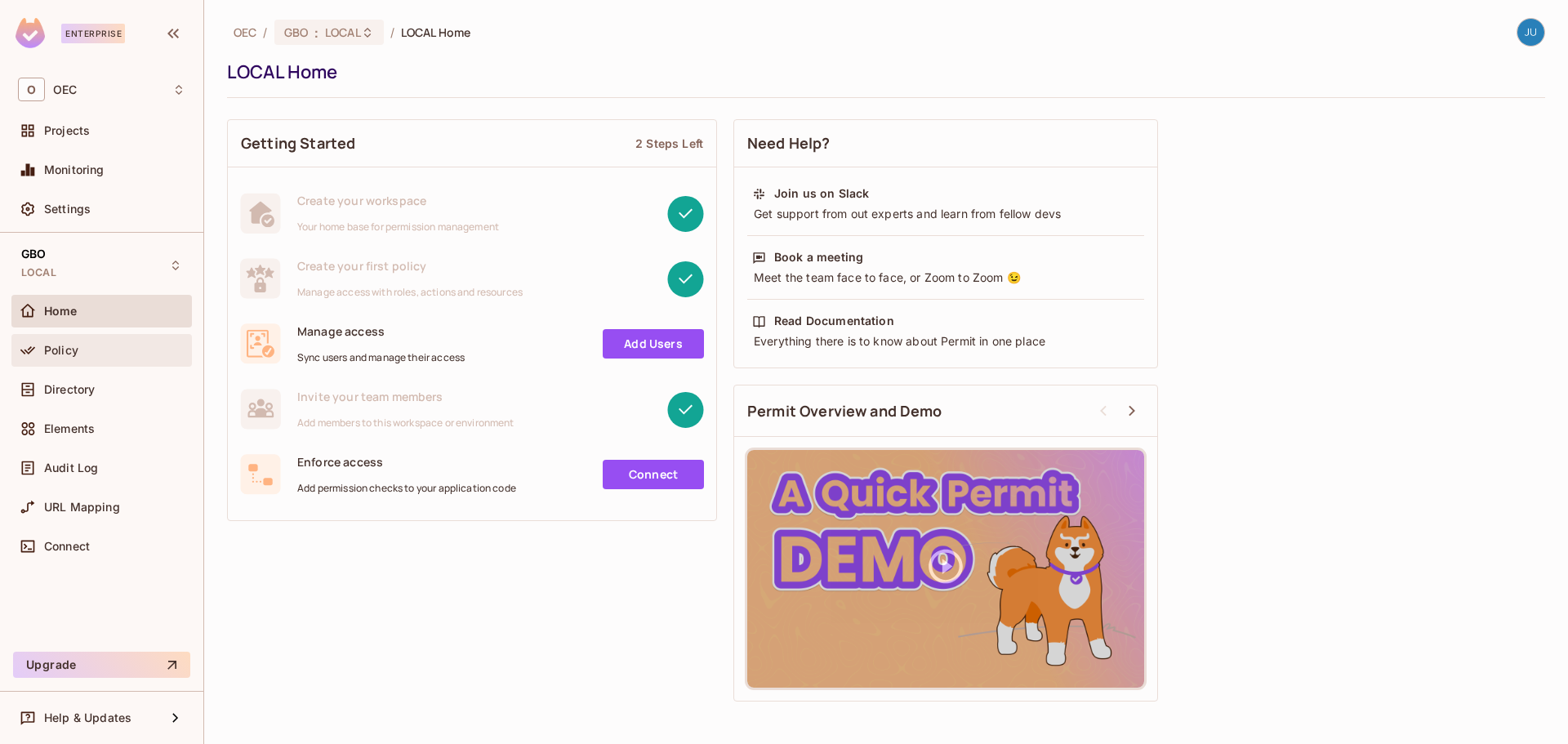
click at [103, 361] on div "Policy" at bounding box center [102, 350] width 181 height 33
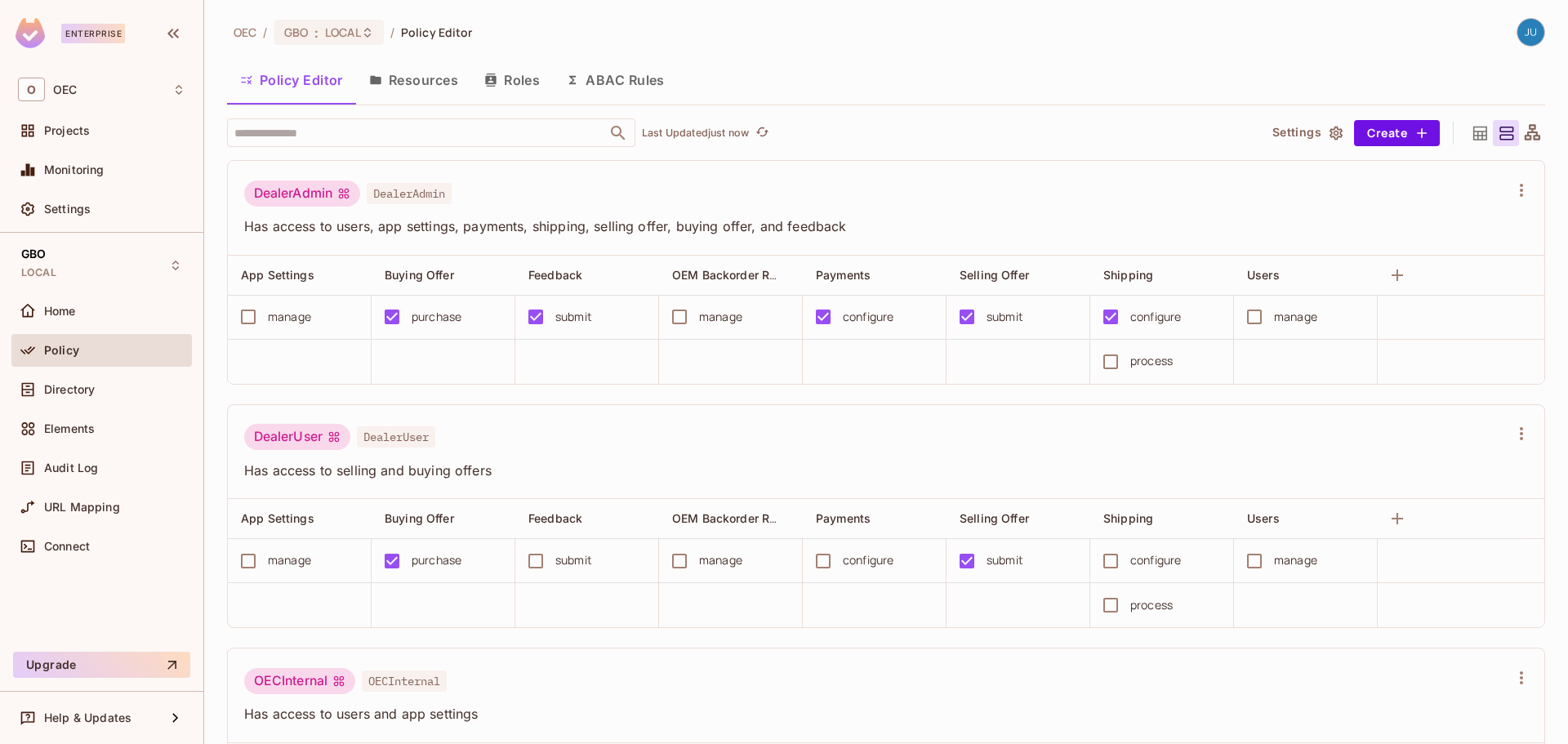
click at [401, 85] on button "Resources" at bounding box center [413, 81] width 115 height 41
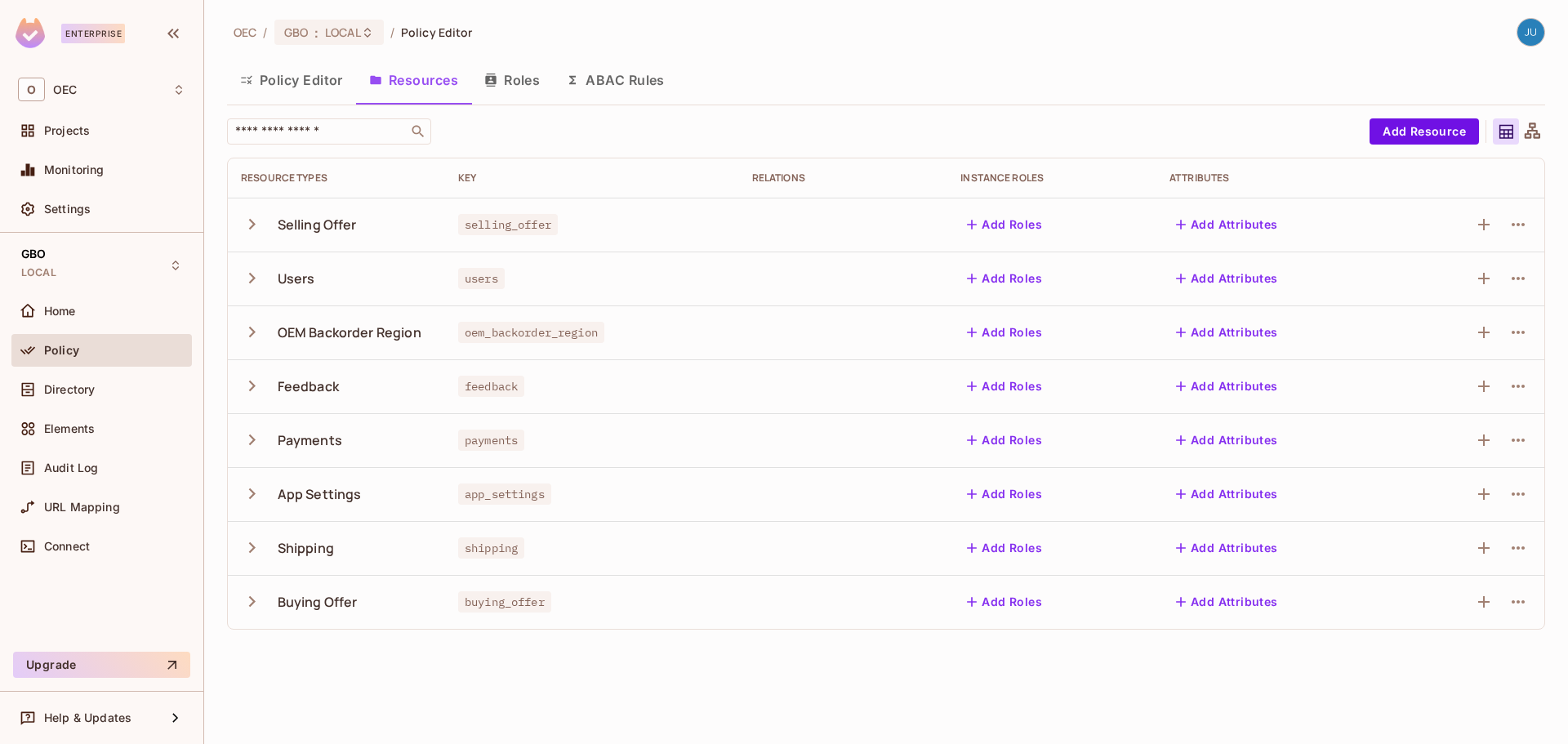
click at [257, 335] on icon "button" at bounding box center [251, 332] width 22 height 22
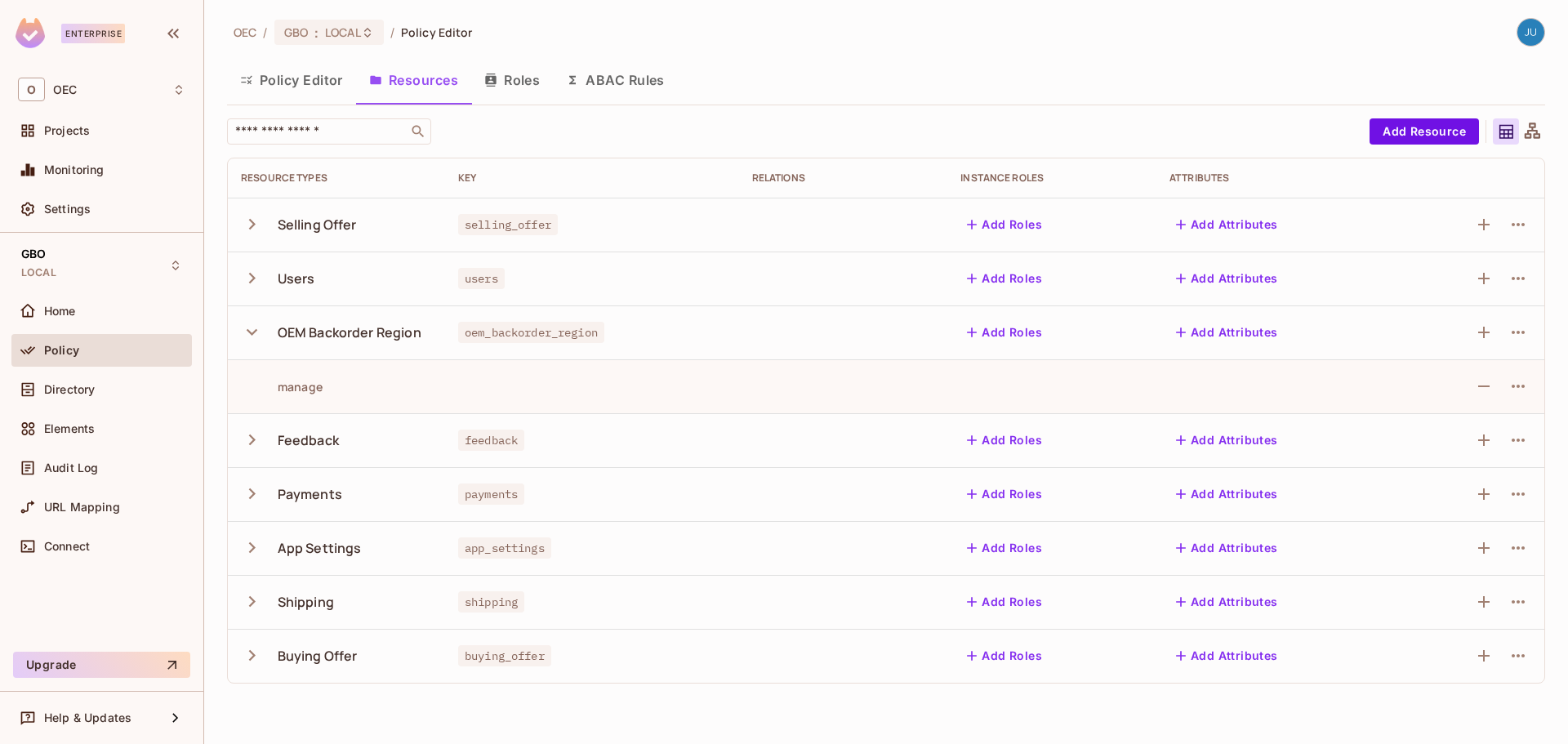
click at [257, 335] on icon "button" at bounding box center [251, 332] width 22 height 22
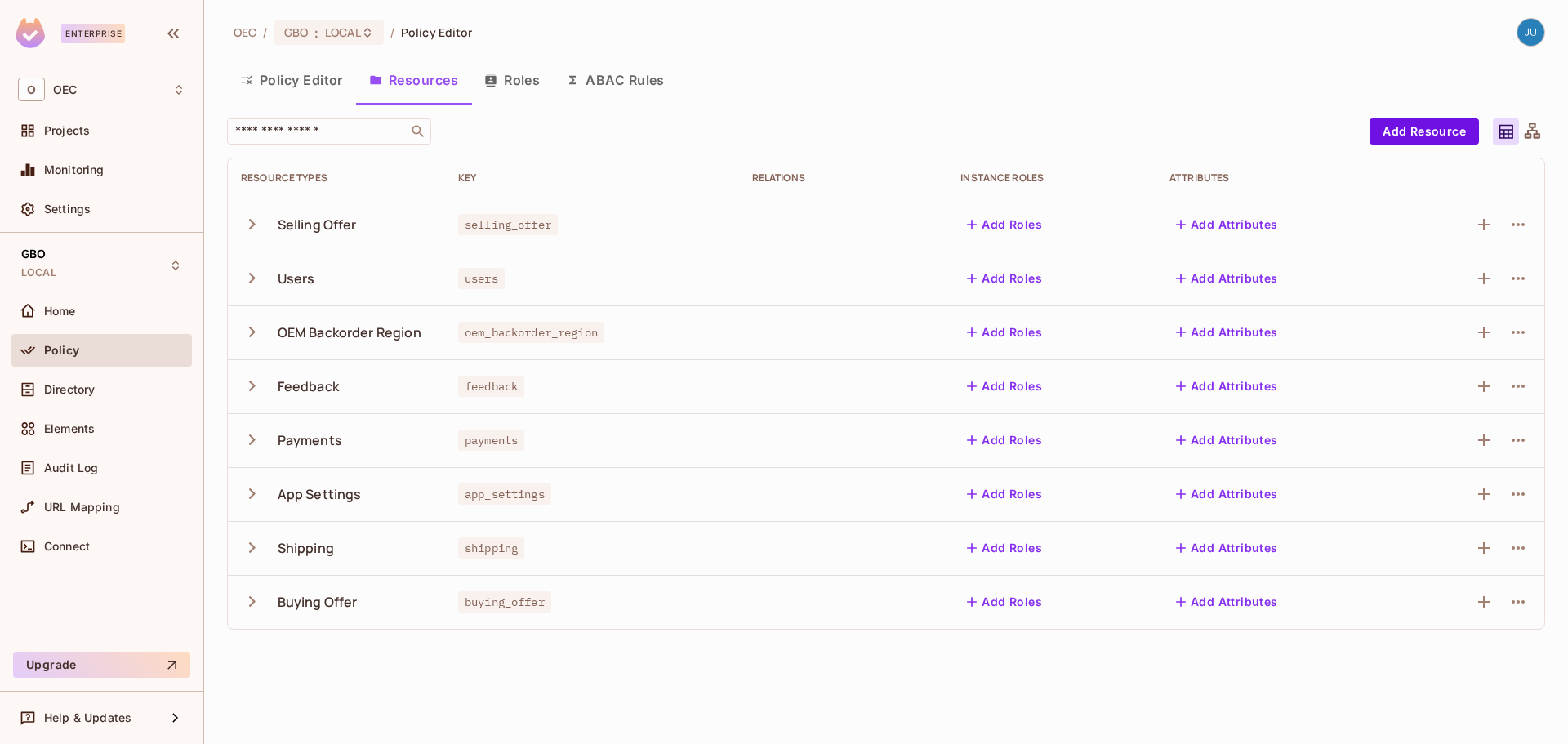
click at [256, 547] on icon "button" at bounding box center [251, 548] width 22 height 22
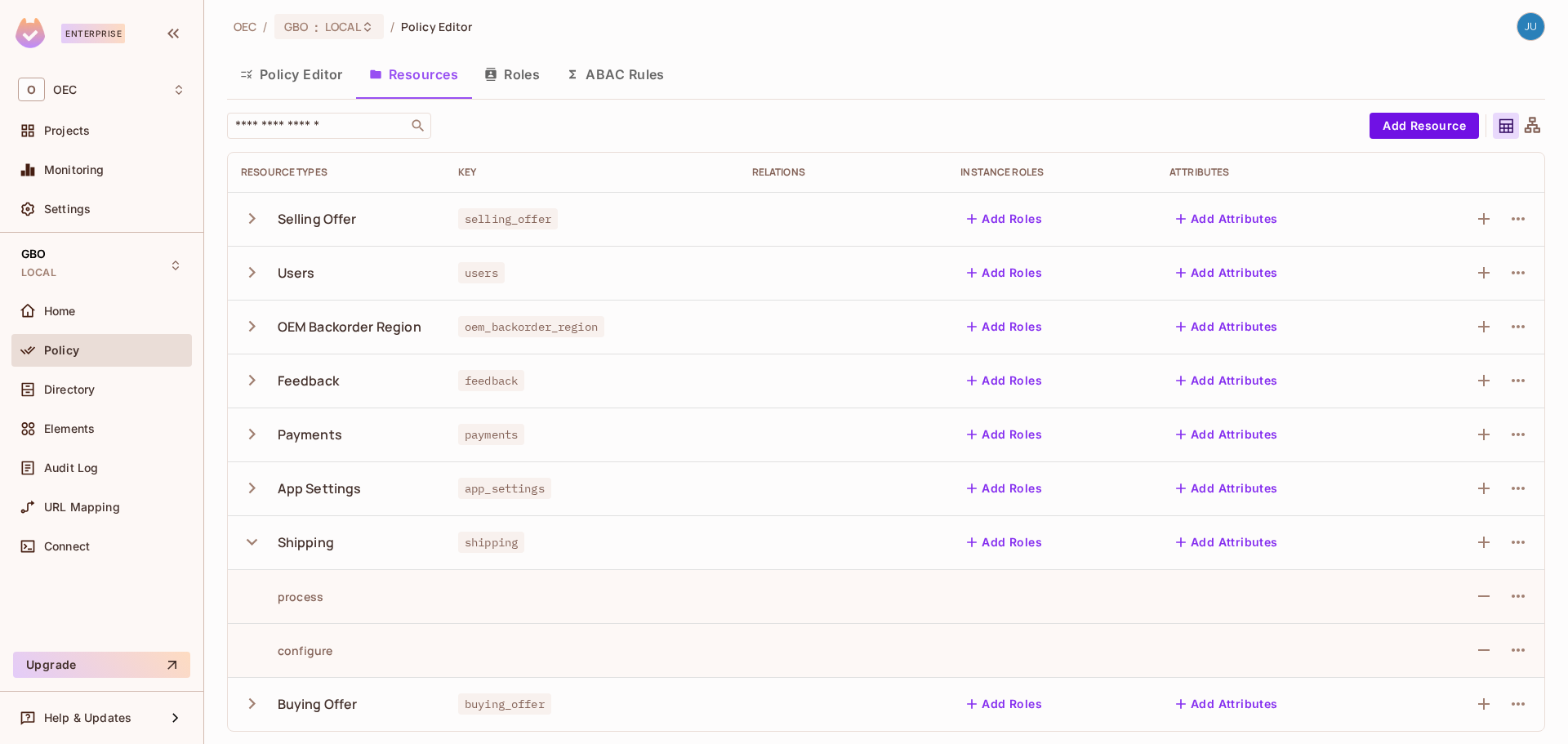
scroll to position [7, 0]
click at [250, 538] on icon "button" at bounding box center [251, 541] width 22 height 22
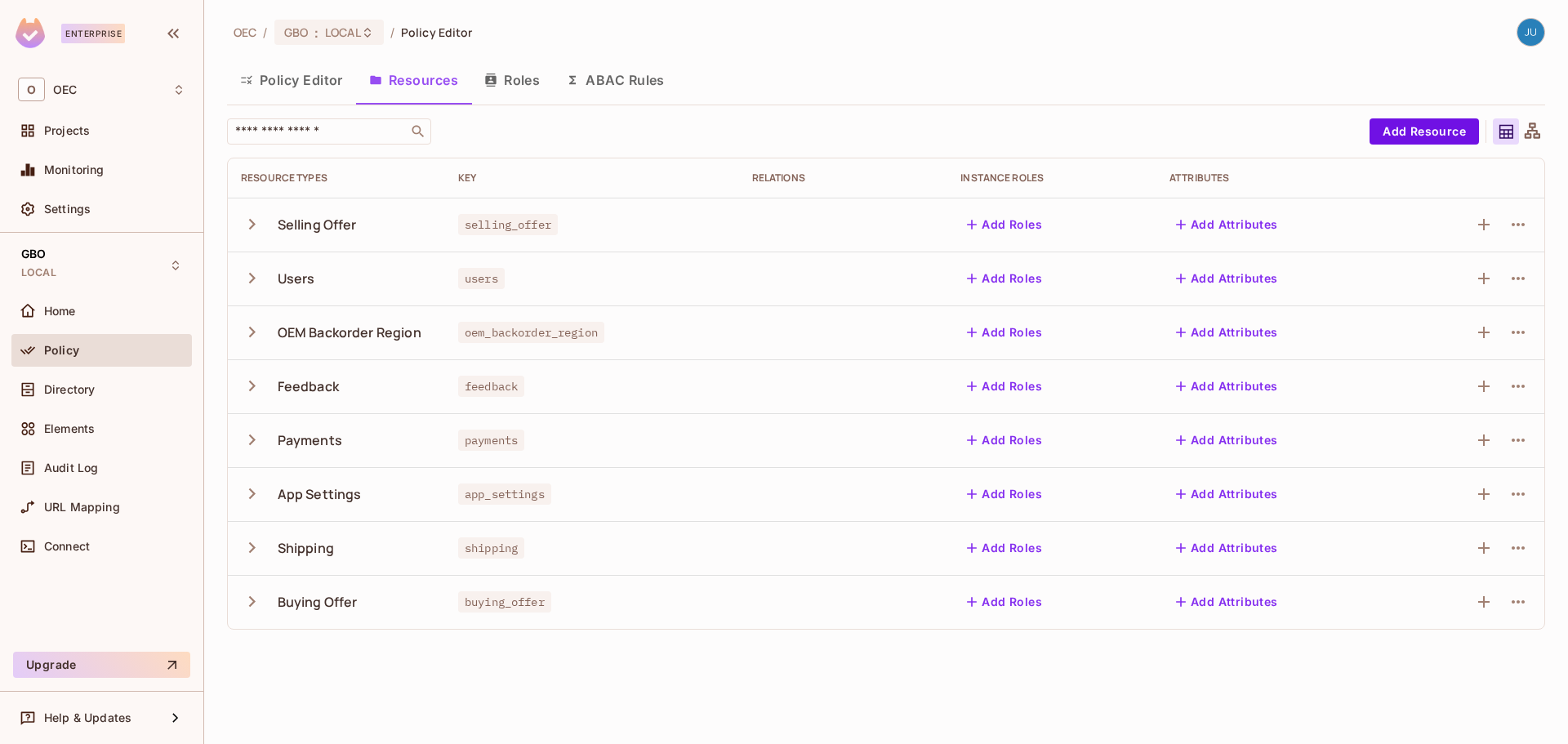
scroll to position [0, 0]
click at [493, 85] on icon "button" at bounding box center [490, 80] width 11 height 13
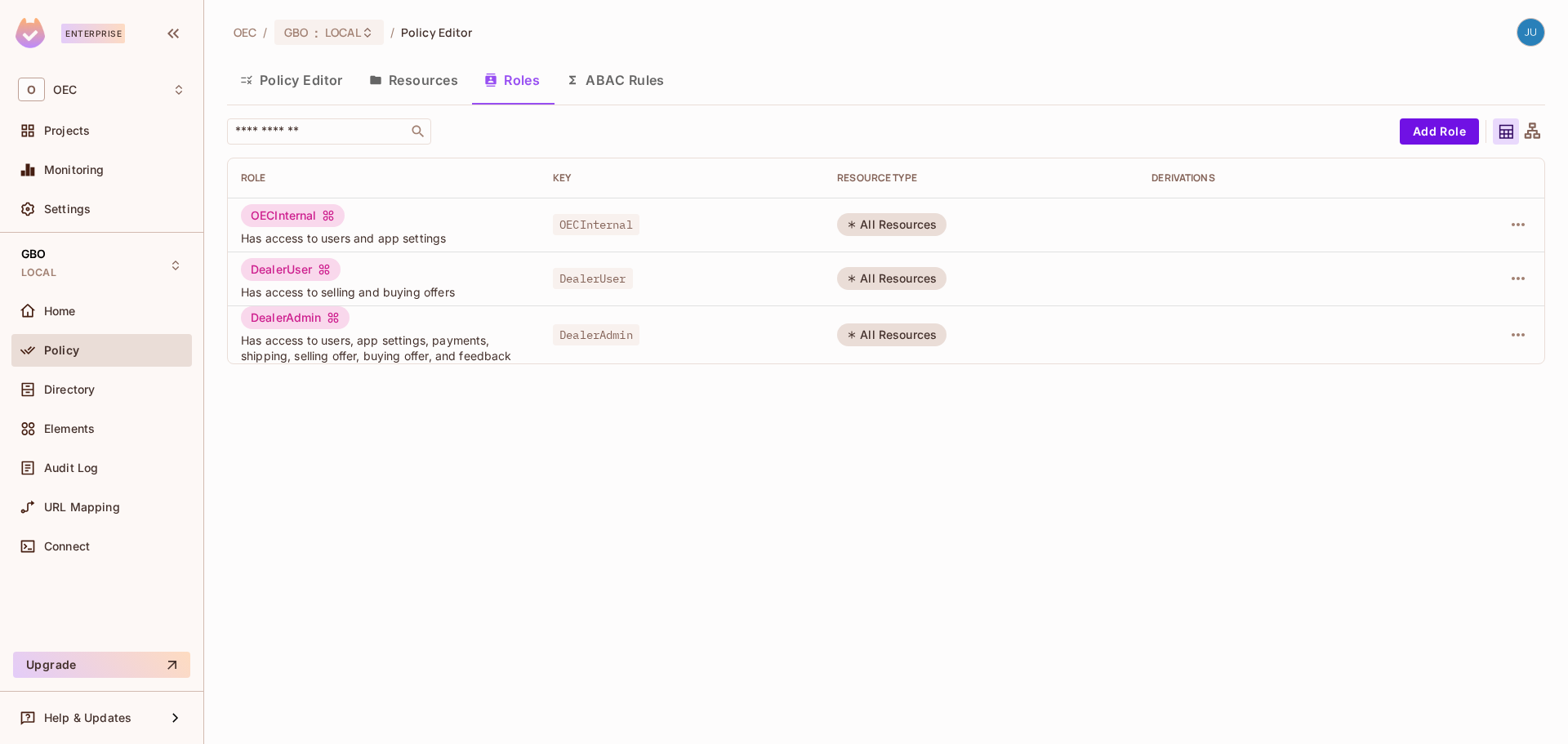
click at [283, 80] on button "Policy Editor" at bounding box center [291, 81] width 129 height 41
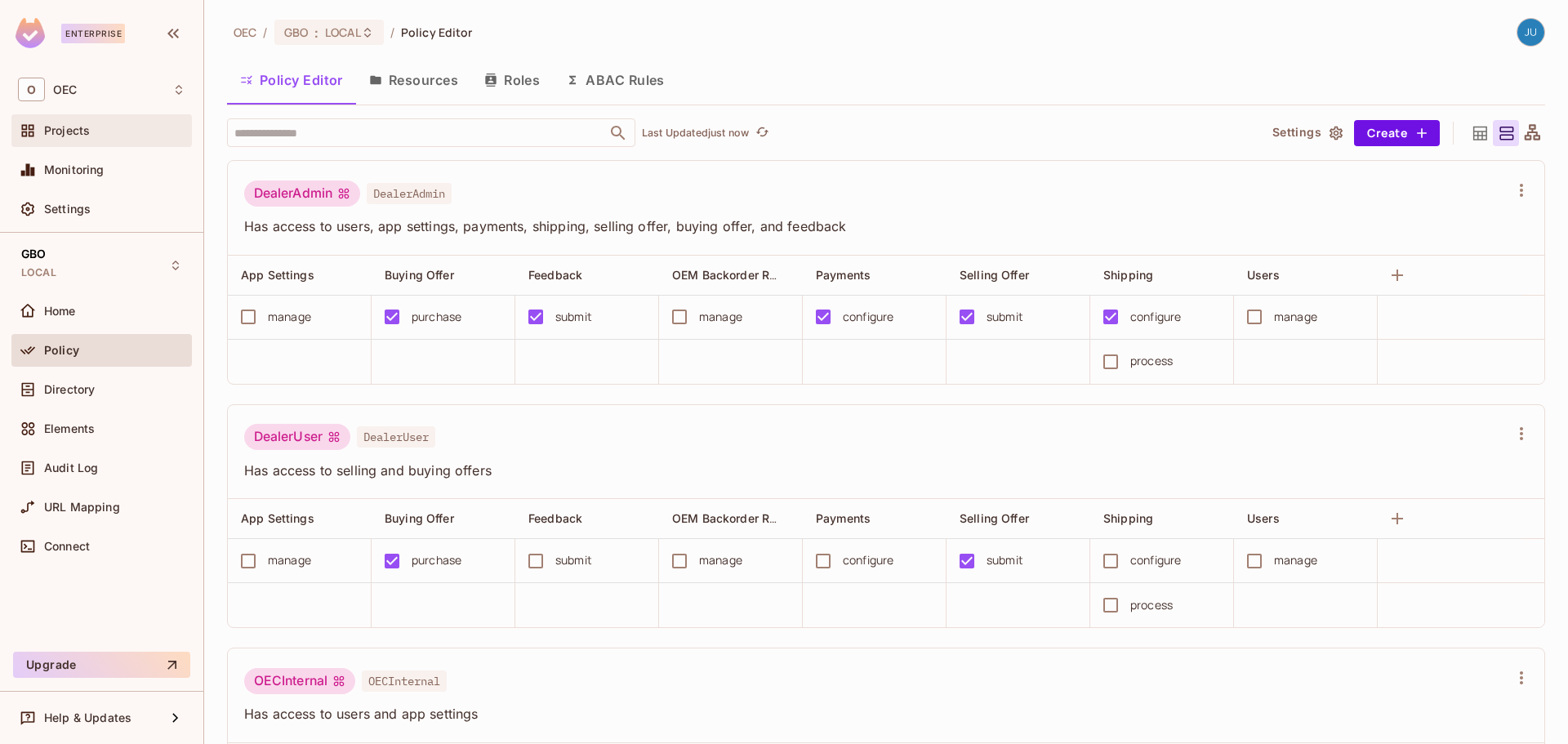
click at [88, 135] on span "Projects" at bounding box center [67, 131] width 46 height 13
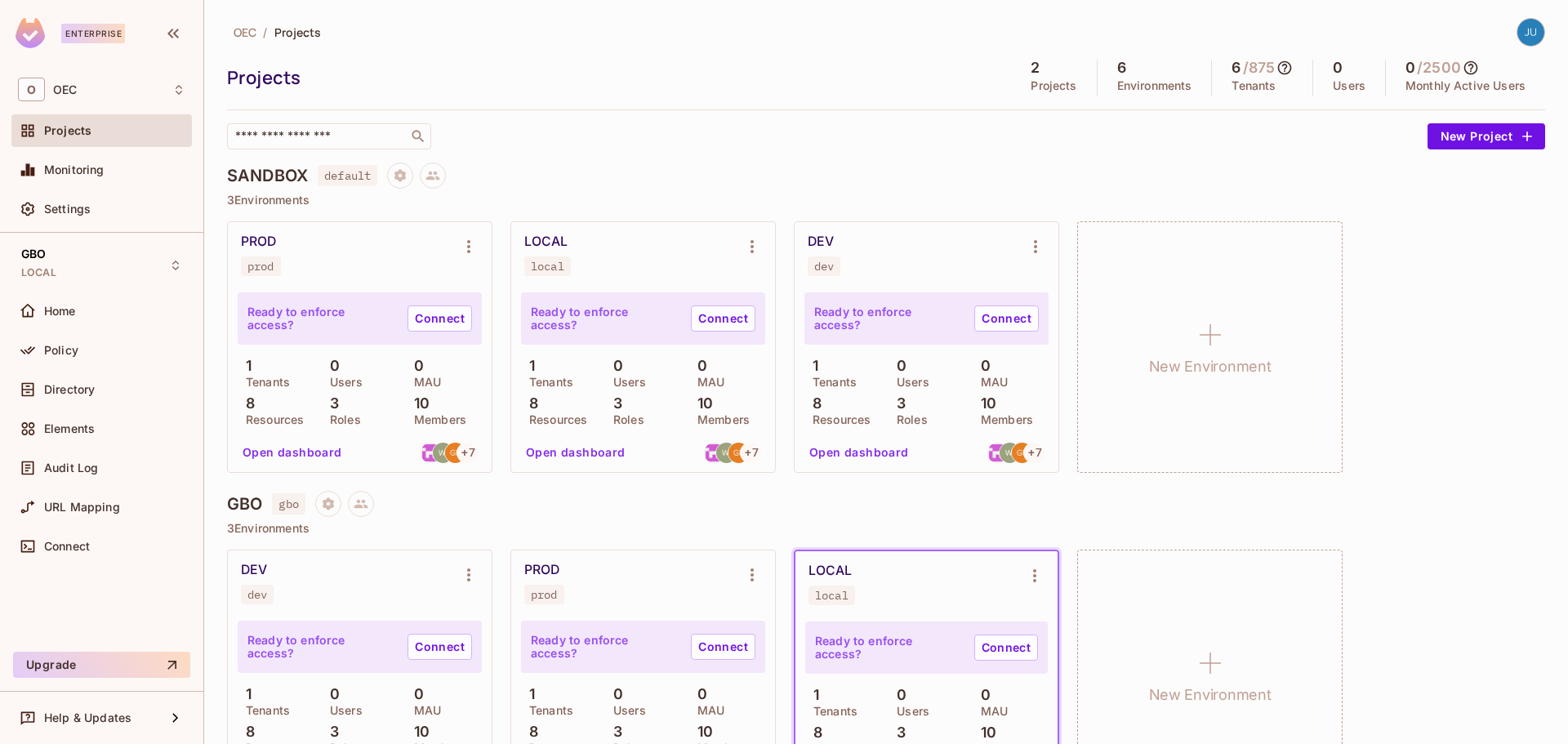
click at [577, 454] on button "Open dashboard" at bounding box center [575, 453] width 113 height 26
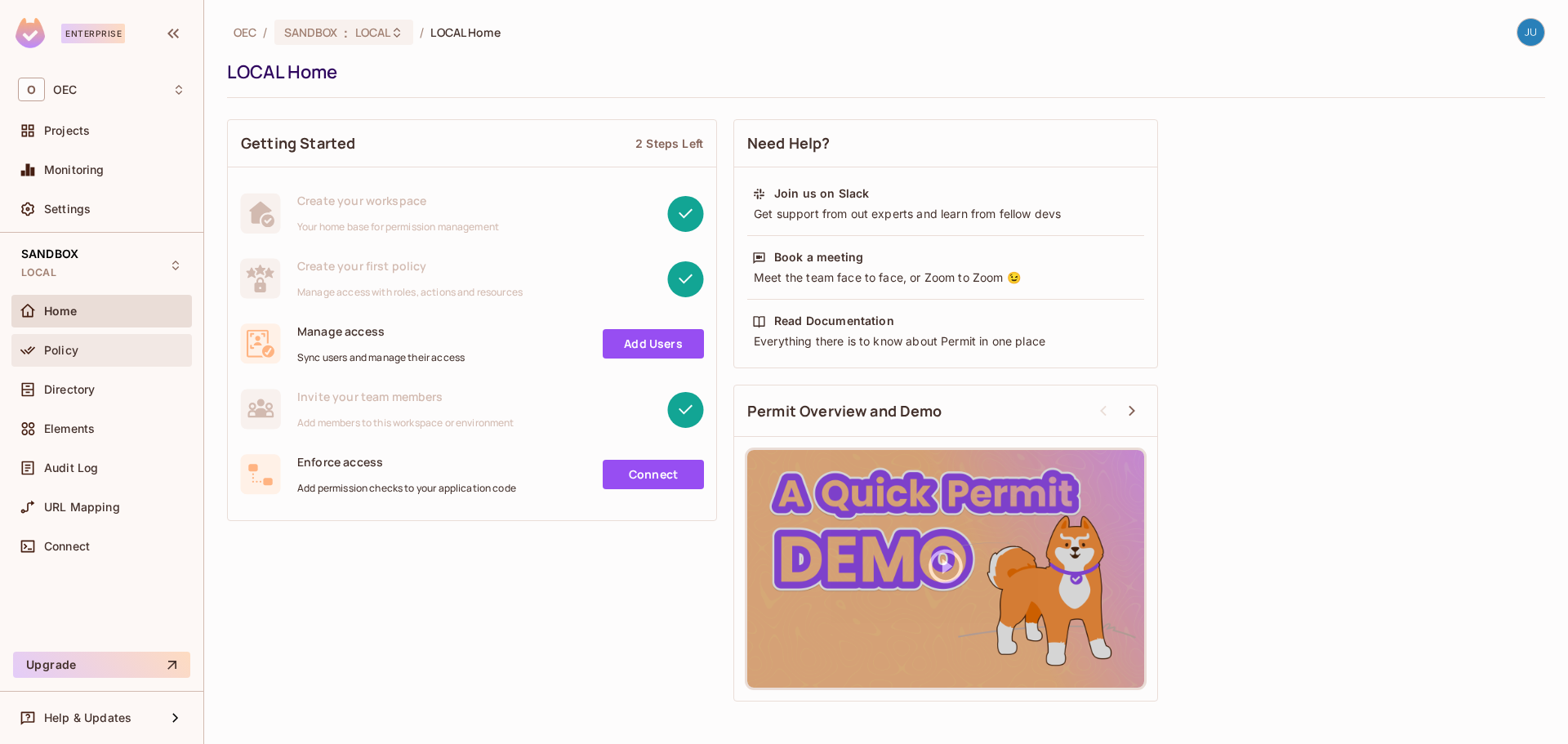
click at [115, 360] on div "Policy" at bounding box center [102, 350] width 181 height 33
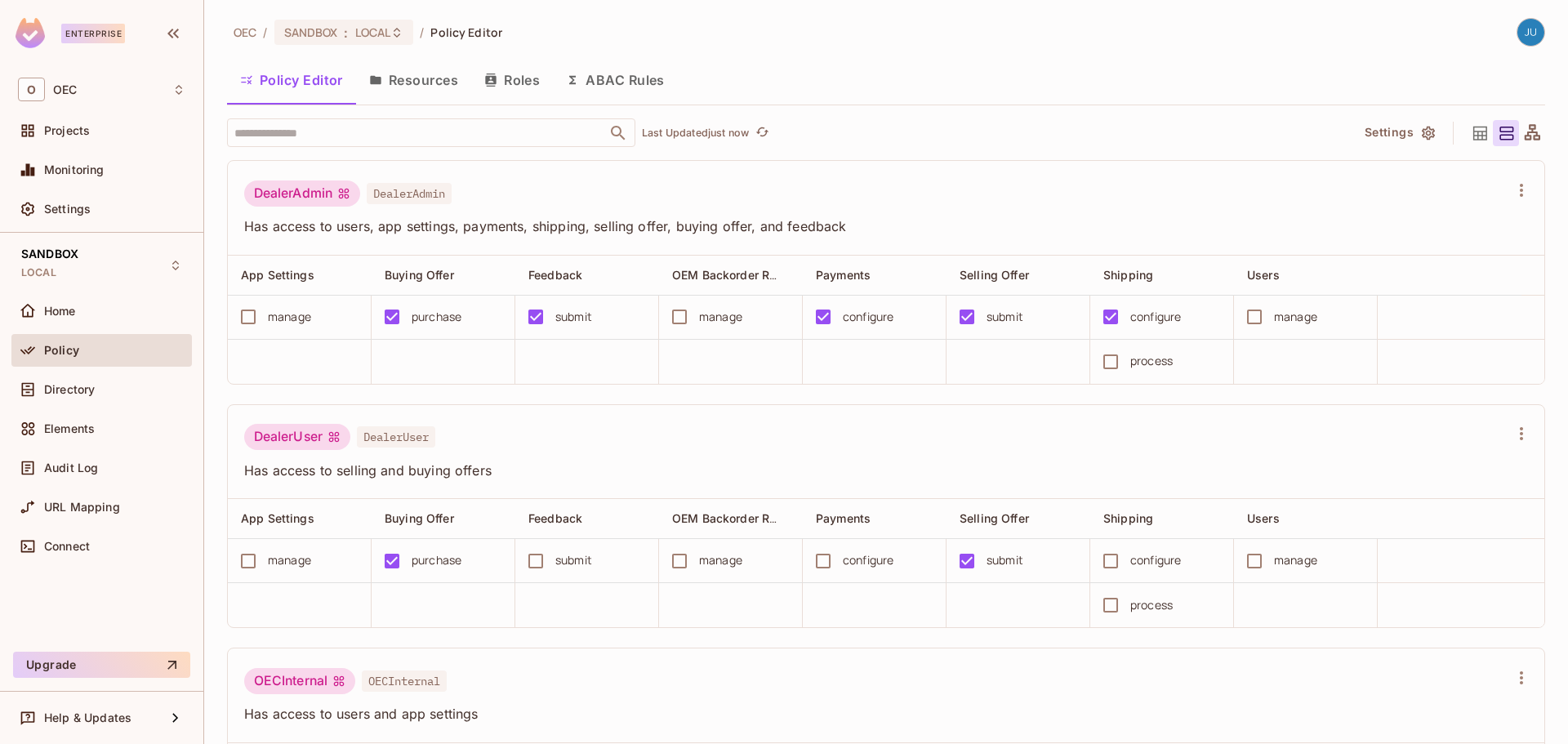
click at [435, 82] on button "Resources" at bounding box center [413, 81] width 115 height 41
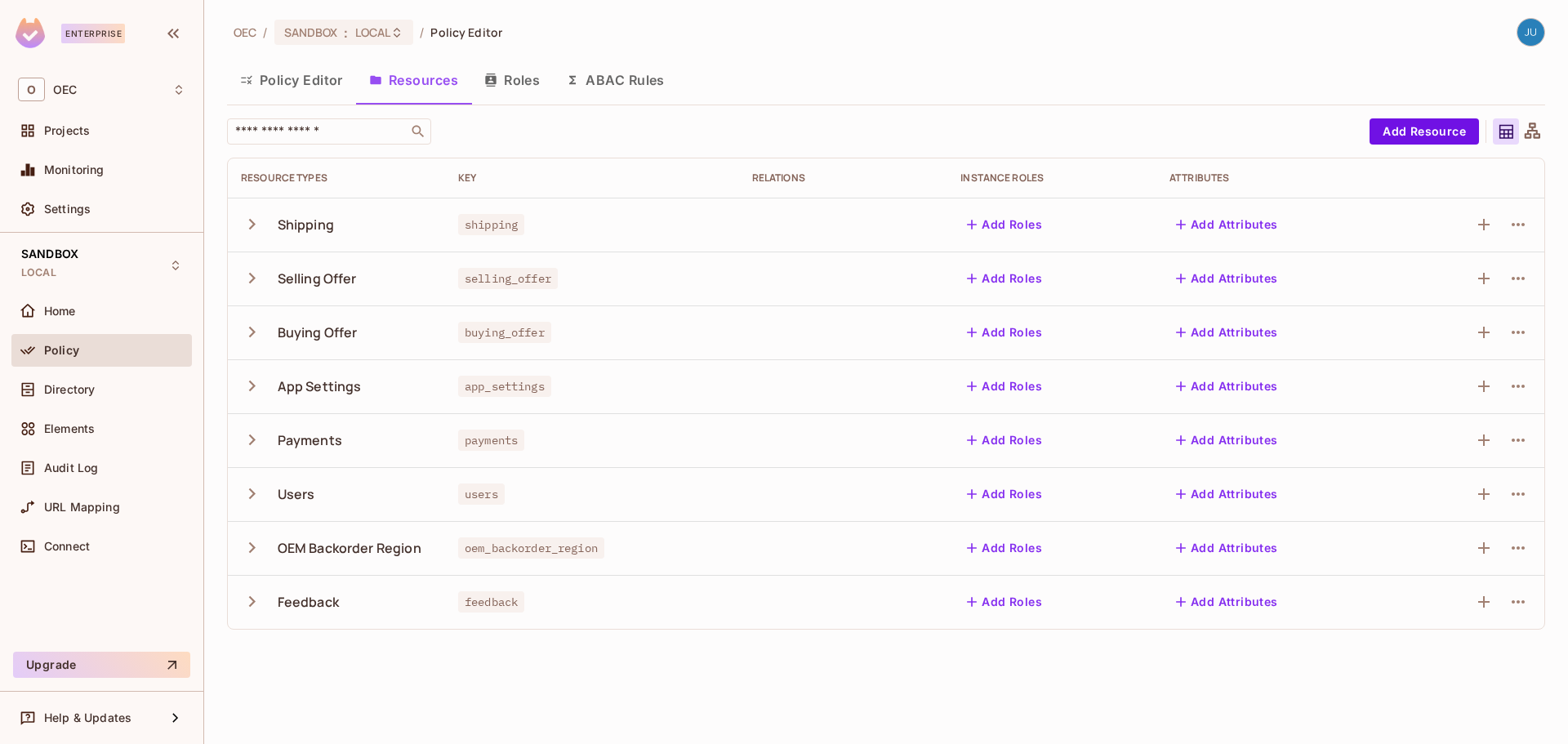
click at [297, 85] on button "Policy Editor" at bounding box center [291, 81] width 129 height 41
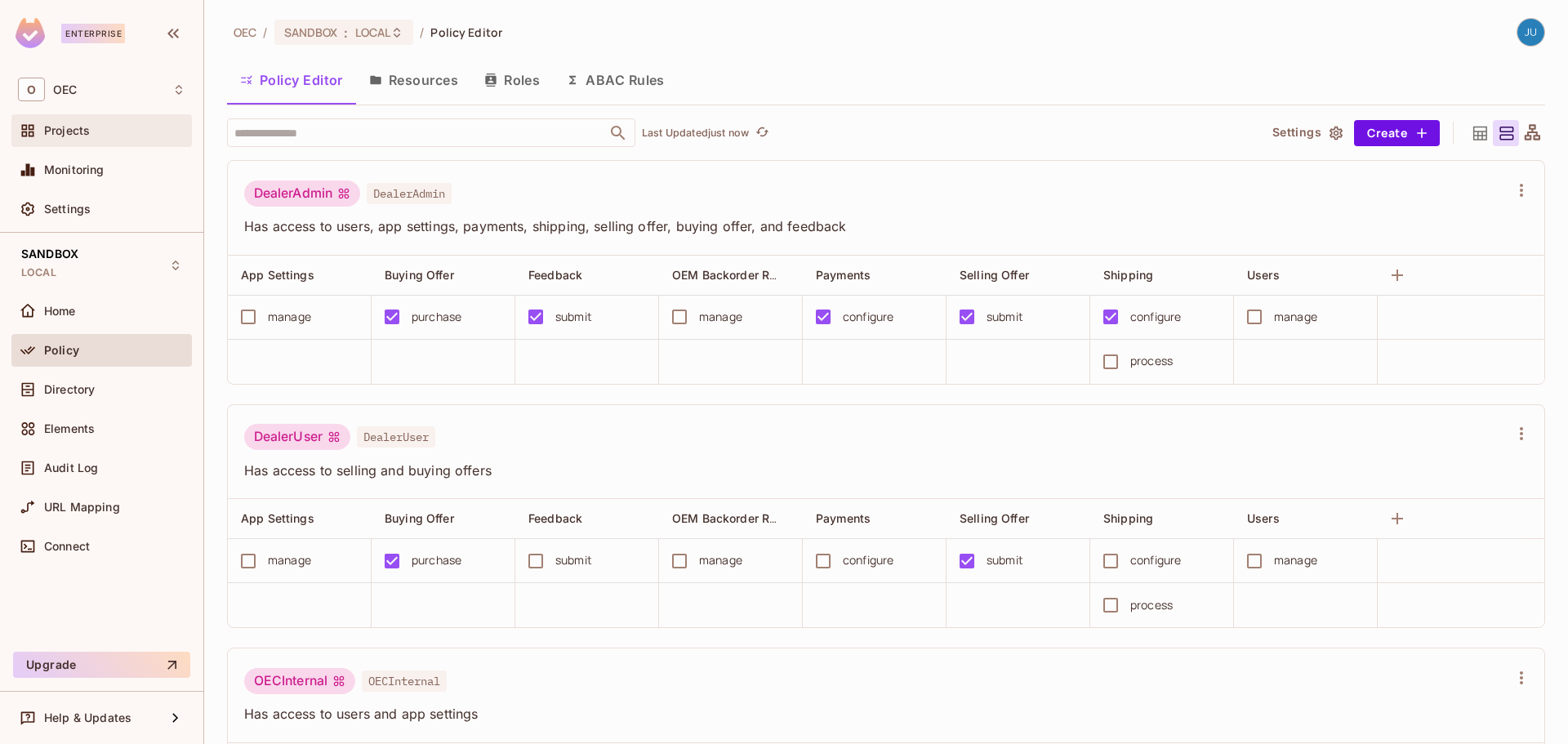
click at [108, 122] on div "Projects" at bounding box center [102, 131] width 168 height 20
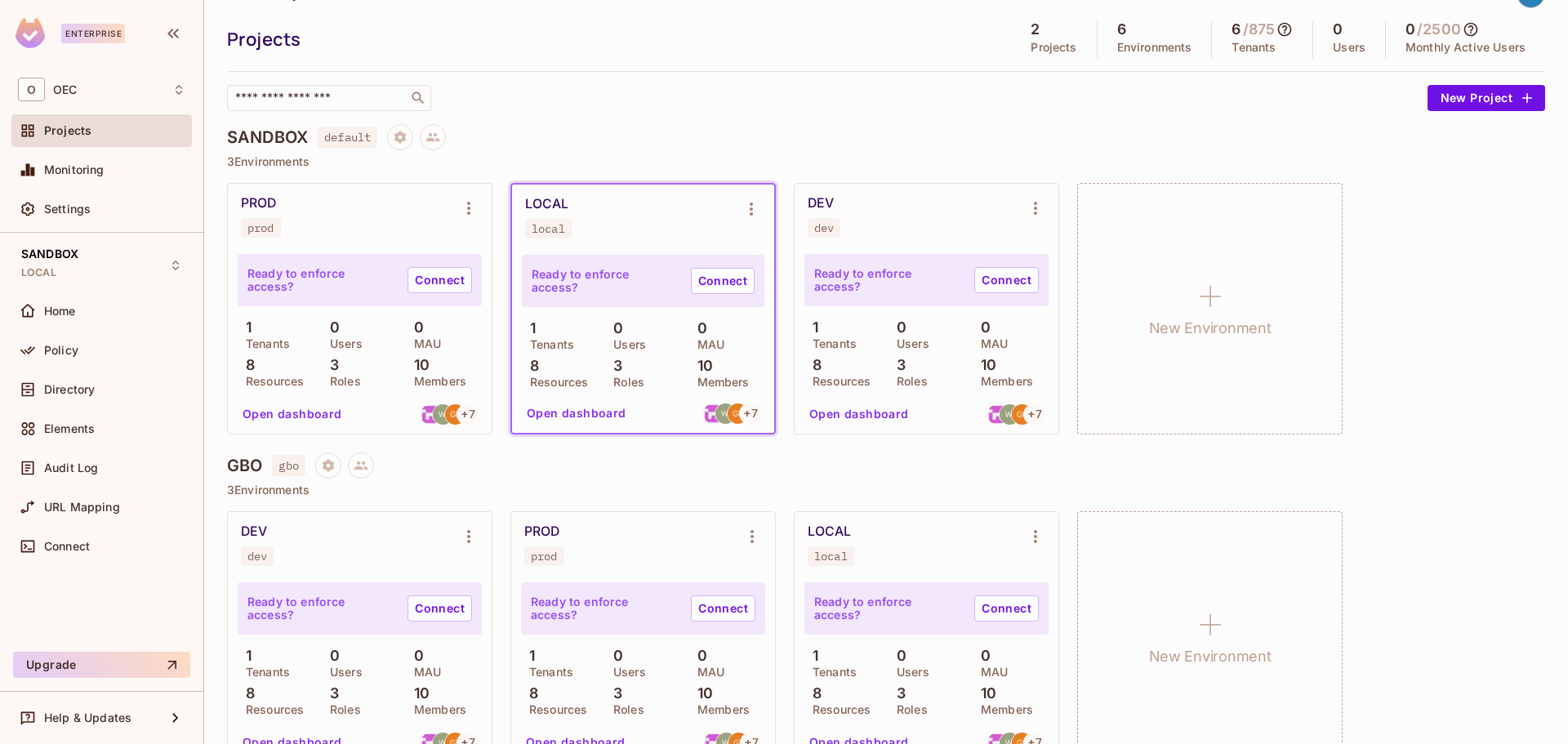
scroll to position [75, 0]
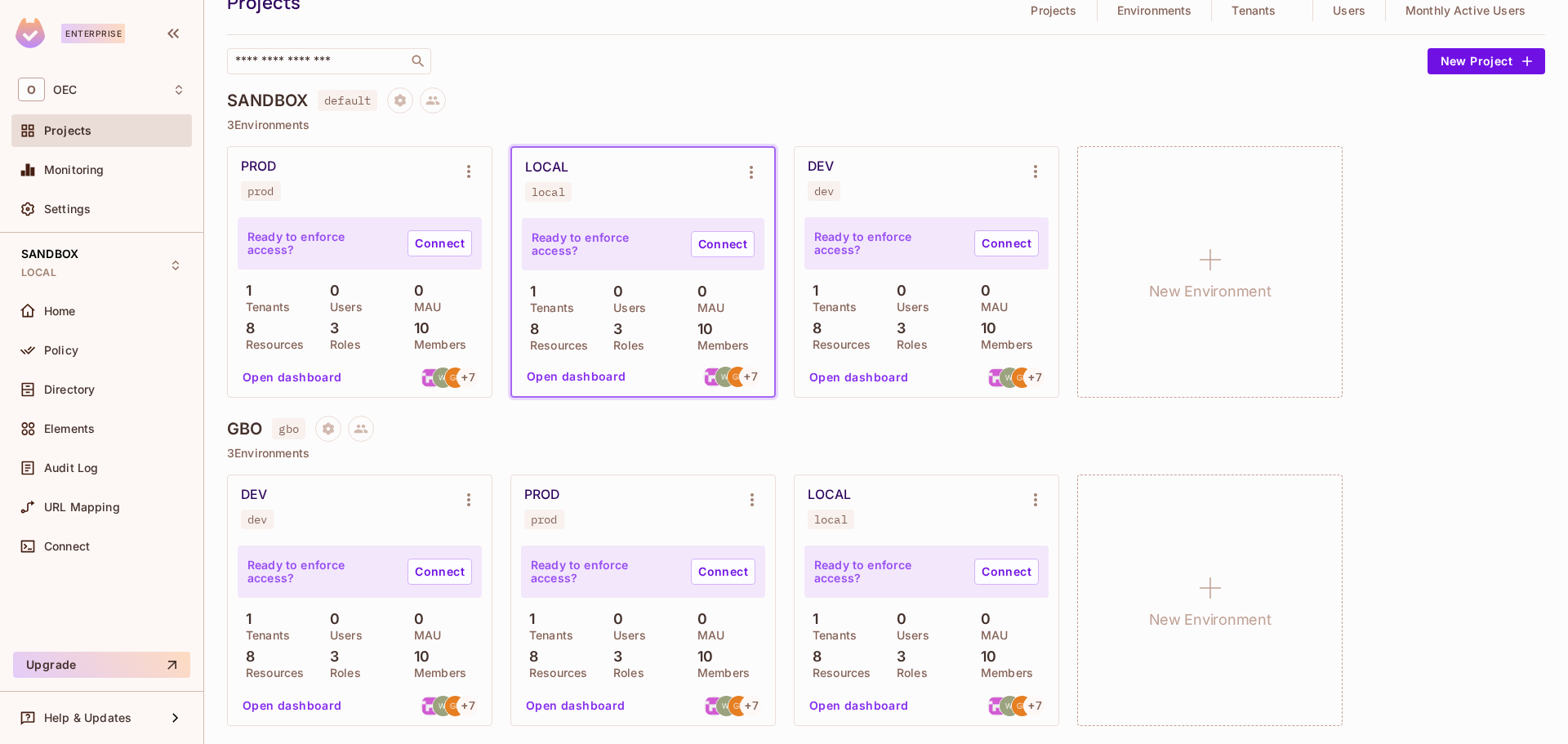
click at [302, 700] on button "Open dashboard" at bounding box center [292, 706] width 113 height 26
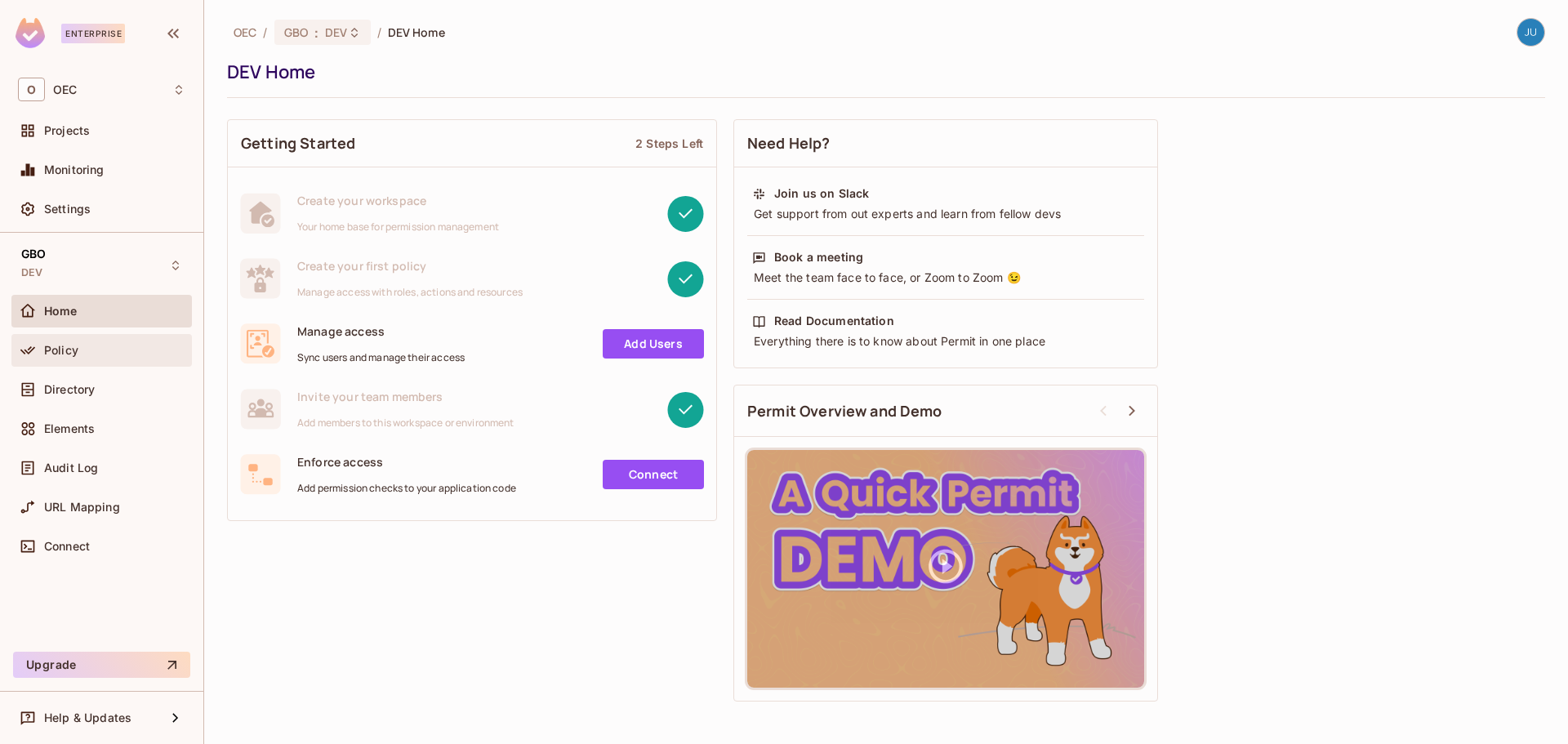
click at [112, 360] on div "Policy" at bounding box center [102, 350] width 181 height 33
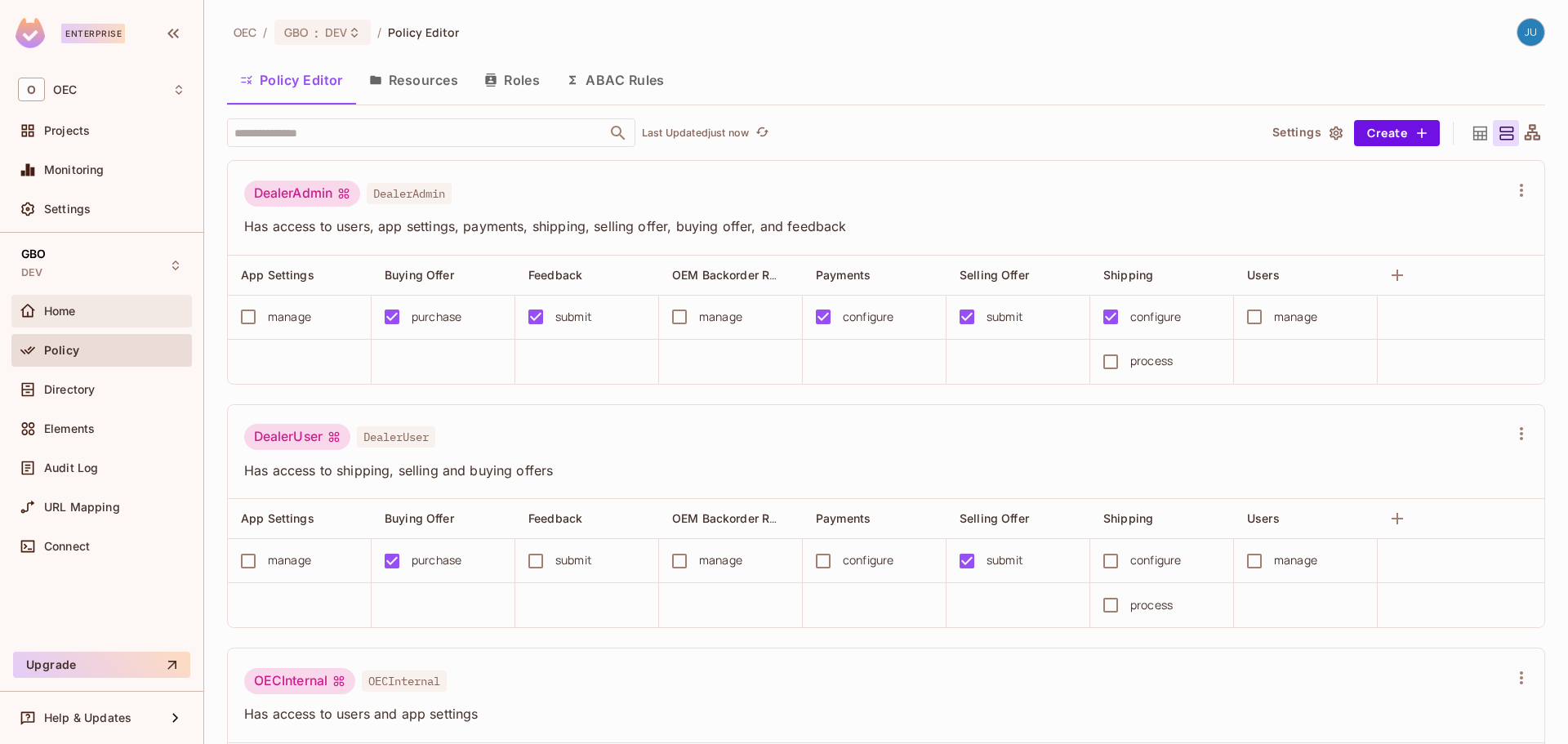
click at [94, 321] on div "Home" at bounding box center [102, 312] width 181 height 33
